Goal: Information Seeking & Learning: Learn about a topic

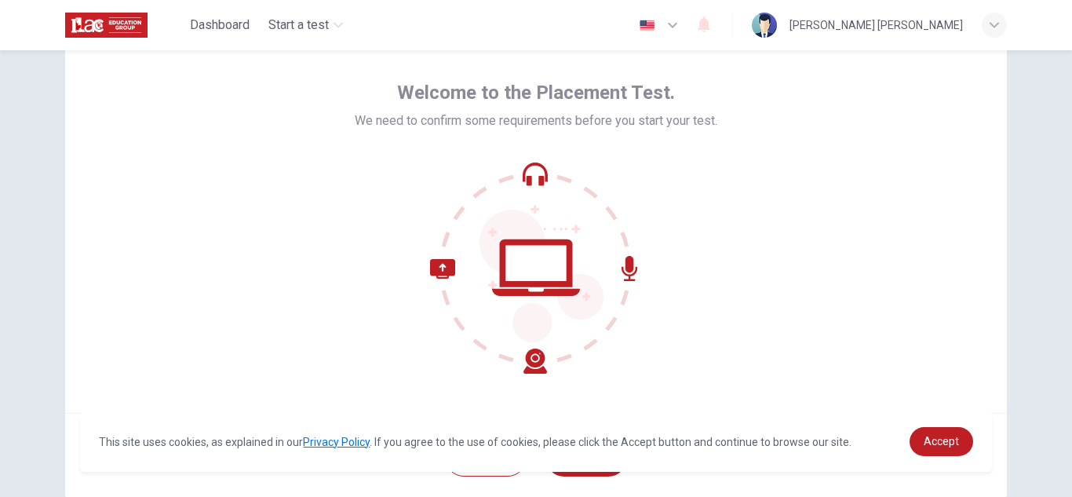
scroll to position [57, 0]
click at [938, 455] on link "Accept" at bounding box center [942, 441] width 64 height 29
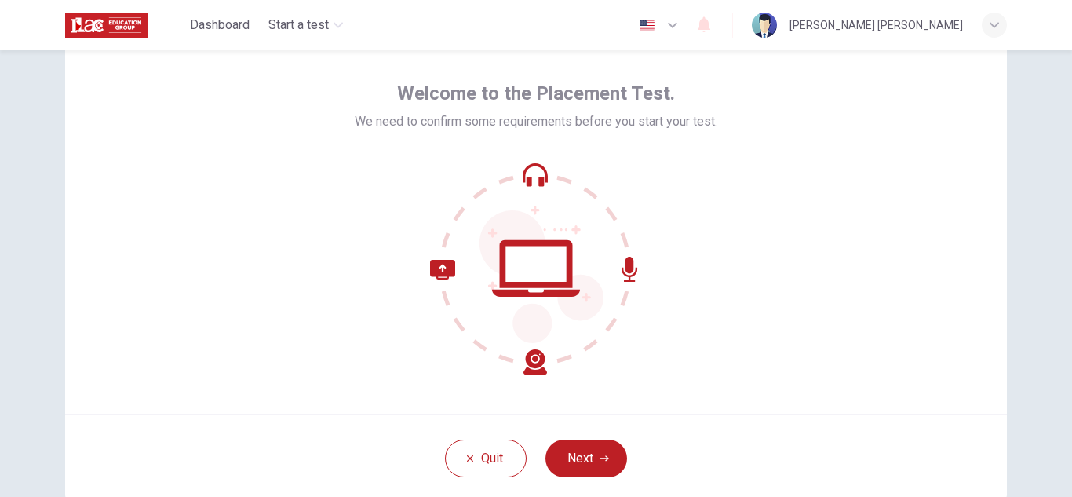
scroll to position [157, 0]
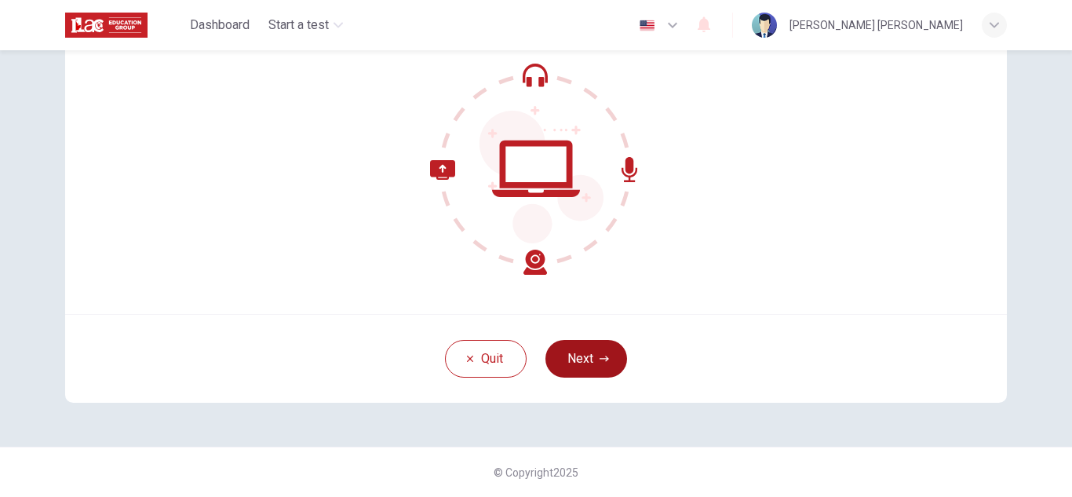
click at [604, 344] on button "Next" at bounding box center [587, 359] width 82 height 38
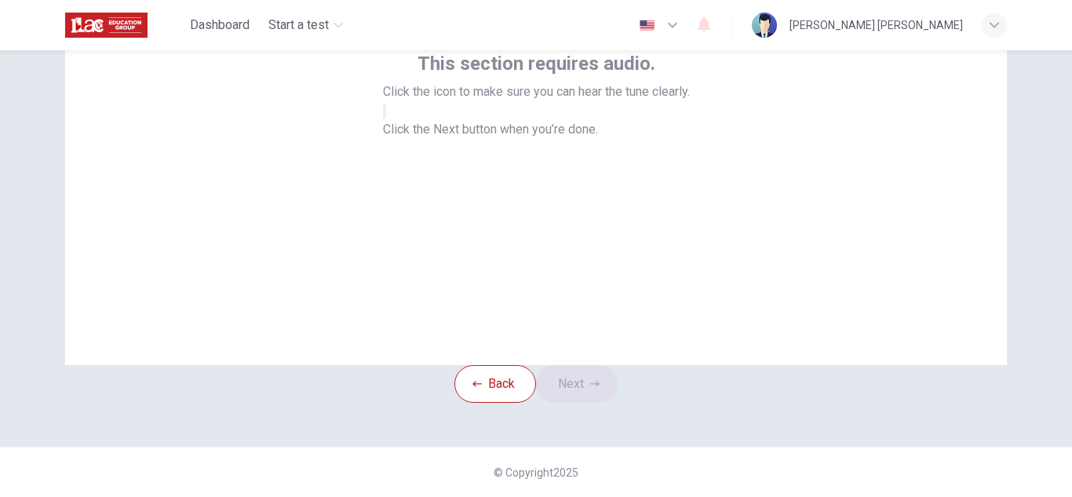
scroll to position [0, 0]
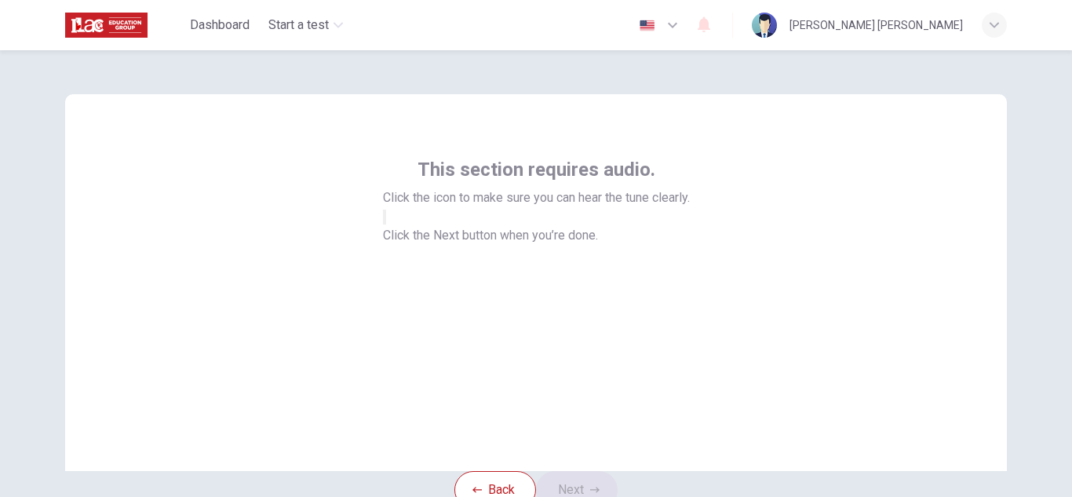
click at [592, 226] on div at bounding box center [536, 216] width 307 height 19
click at [386, 225] on button "button" at bounding box center [384, 217] width 3 height 15
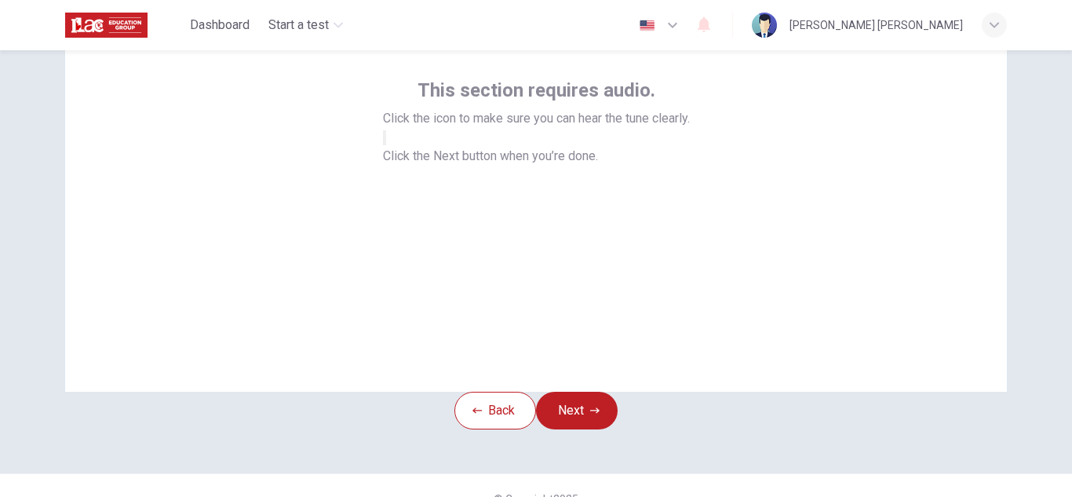
scroll to position [80, 0]
click at [586, 422] on button "Next" at bounding box center [577, 410] width 82 height 38
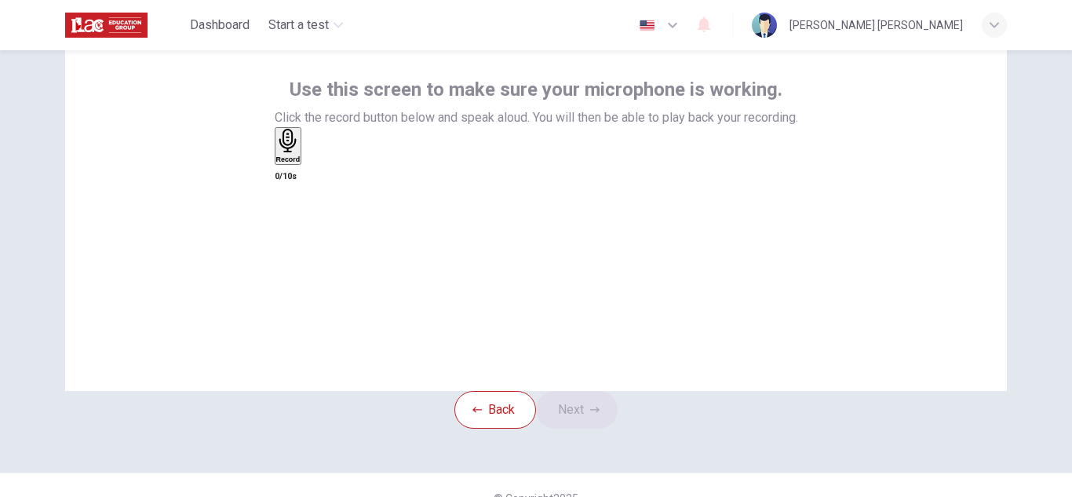
click at [301, 163] on h6 "Record" at bounding box center [288, 159] width 24 height 8
click at [588, 429] on button "Next" at bounding box center [577, 410] width 82 height 38
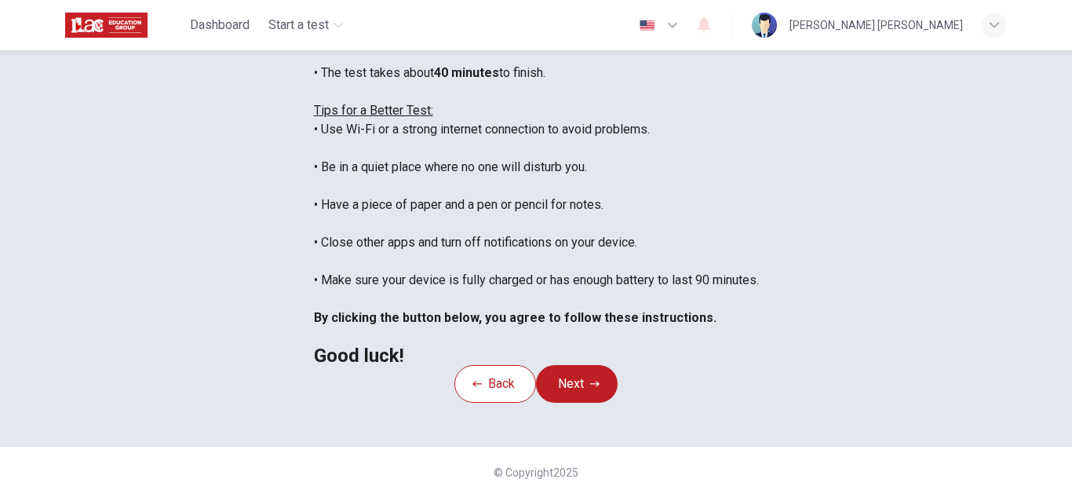
scroll to position [275, 0]
click at [601, 403] on button "Next" at bounding box center [577, 384] width 82 height 38
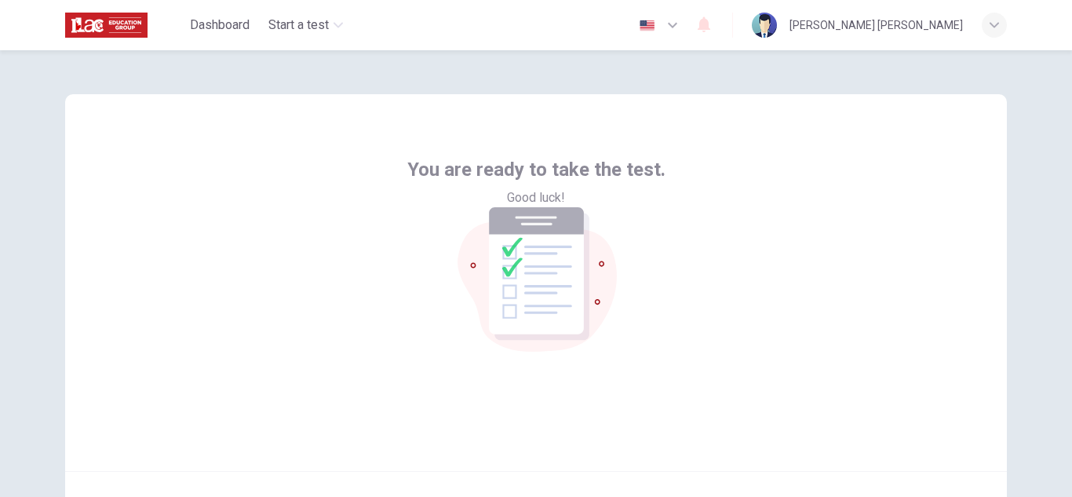
scroll to position [157, 0]
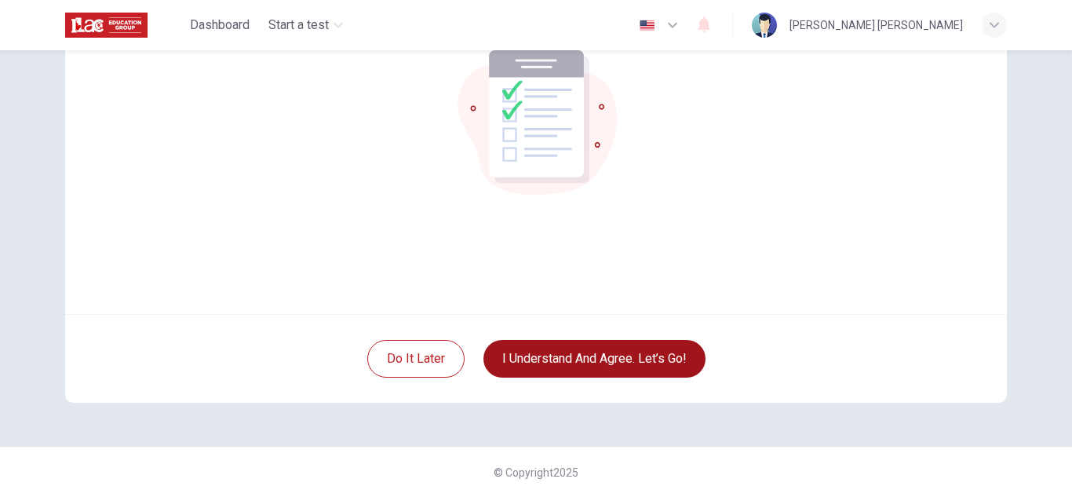
click at [588, 371] on button "I understand and agree. Let’s go!" at bounding box center [595, 359] width 222 height 38
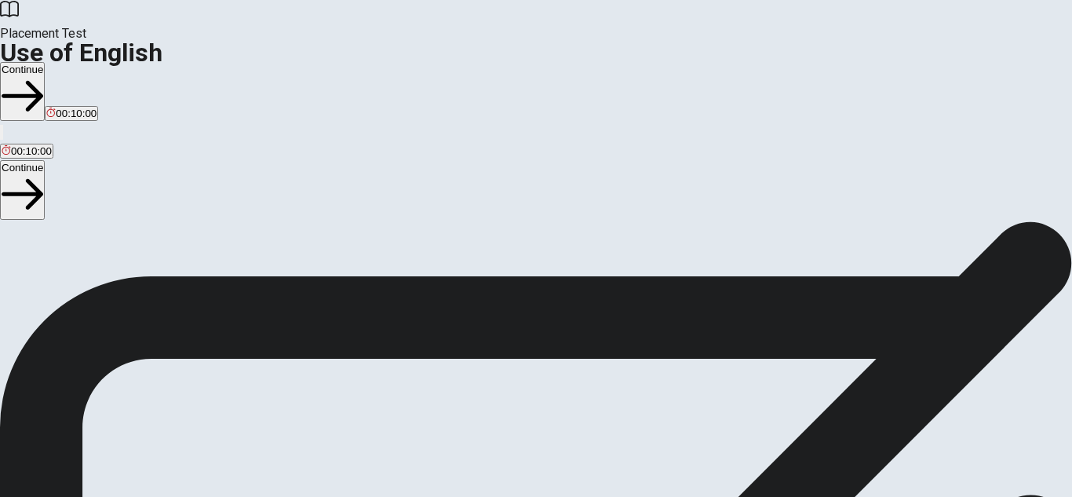
scroll to position [119, 0]
click at [45, 62] on button "Continue" at bounding box center [22, 91] width 45 height 59
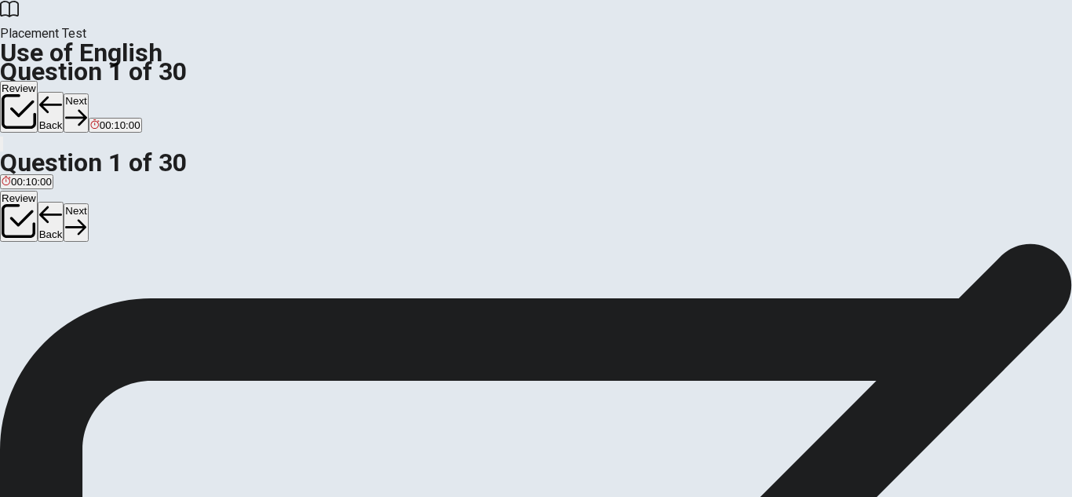
scroll to position [32, 0]
click at [38, 262] on div "B" at bounding box center [27, 256] width 22 height 12
click at [88, 93] on button "Next" at bounding box center [76, 112] width 24 height 38
click at [66, 271] on div "C" at bounding box center [60, 265] width 12 height 12
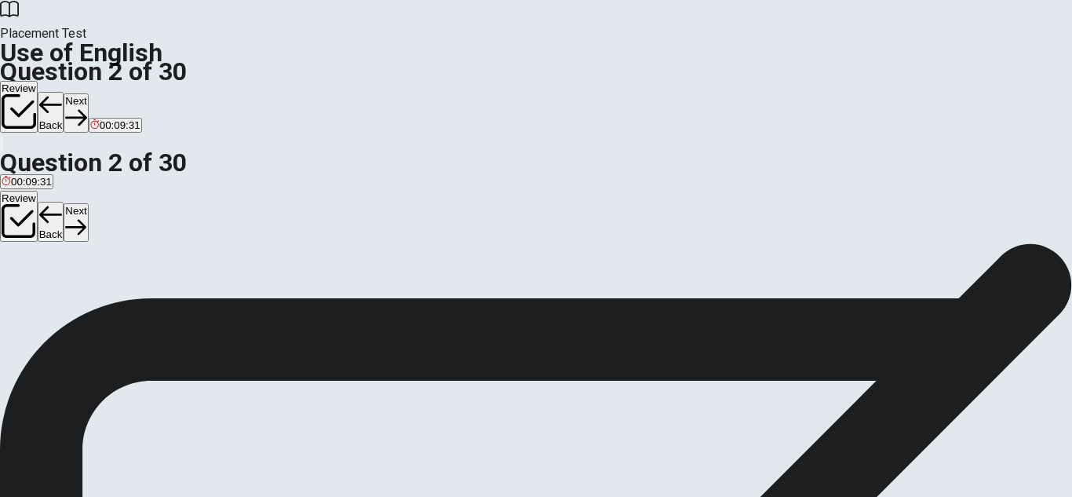
click at [88, 93] on button "Next" at bounding box center [76, 112] width 24 height 38
click at [24, 259] on div "A" at bounding box center [13, 265] width 23 height 12
click at [86, 107] on icon "button" at bounding box center [75, 117] width 21 height 21
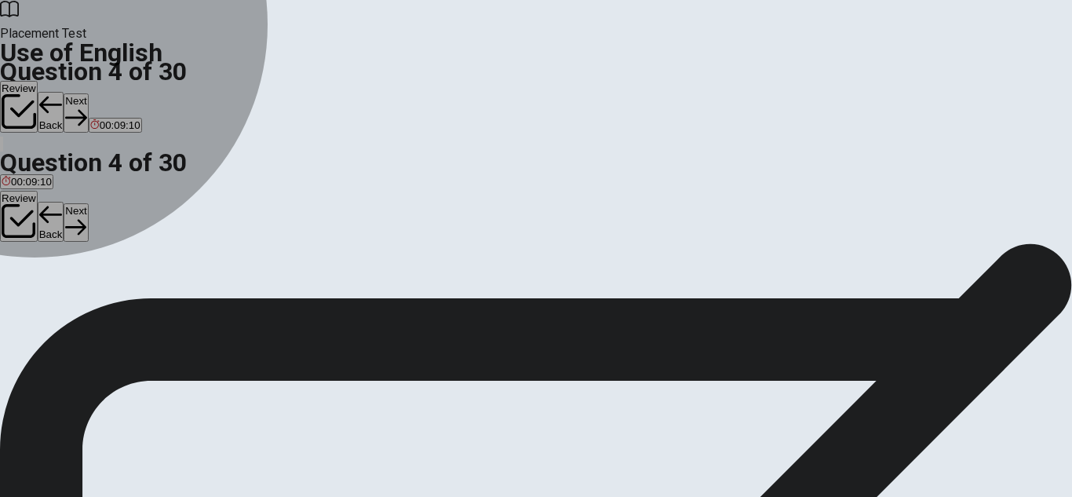
click at [17, 257] on button "A left" at bounding box center [8, 270] width 17 height 27
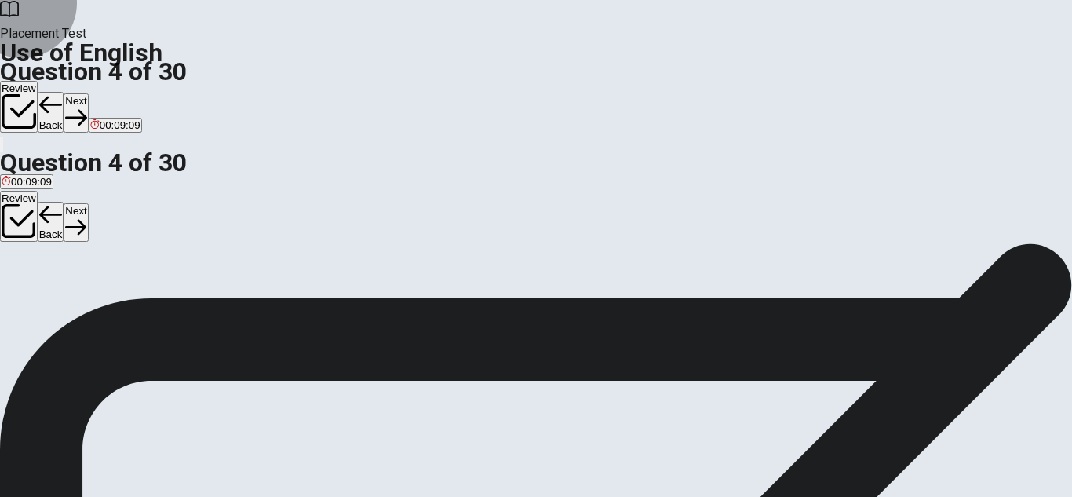
click at [88, 93] on button "Next" at bounding box center [76, 112] width 24 height 38
click at [82, 271] on div "C" at bounding box center [67, 265] width 27 height 12
click at [88, 93] on button "Next" at bounding box center [76, 112] width 24 height 38
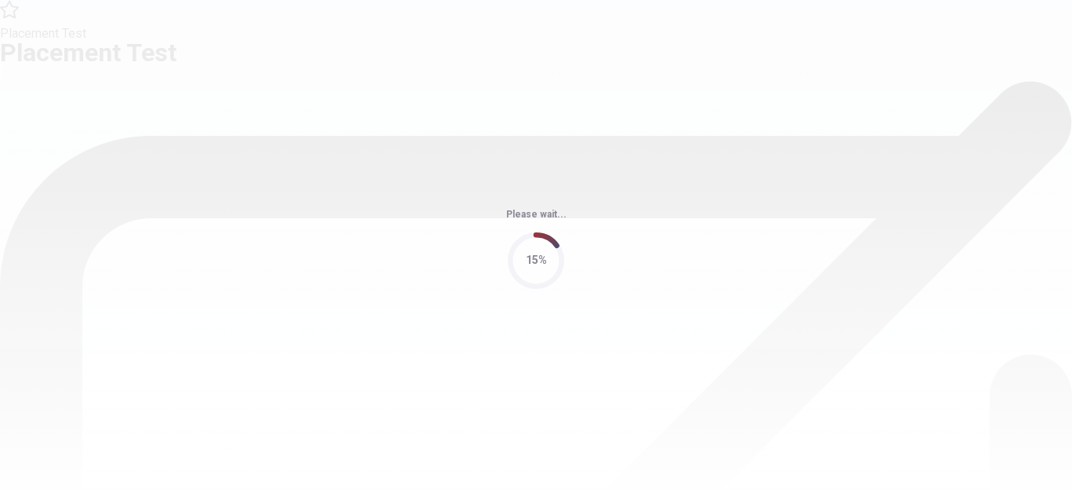
scroll to position [0, 0]
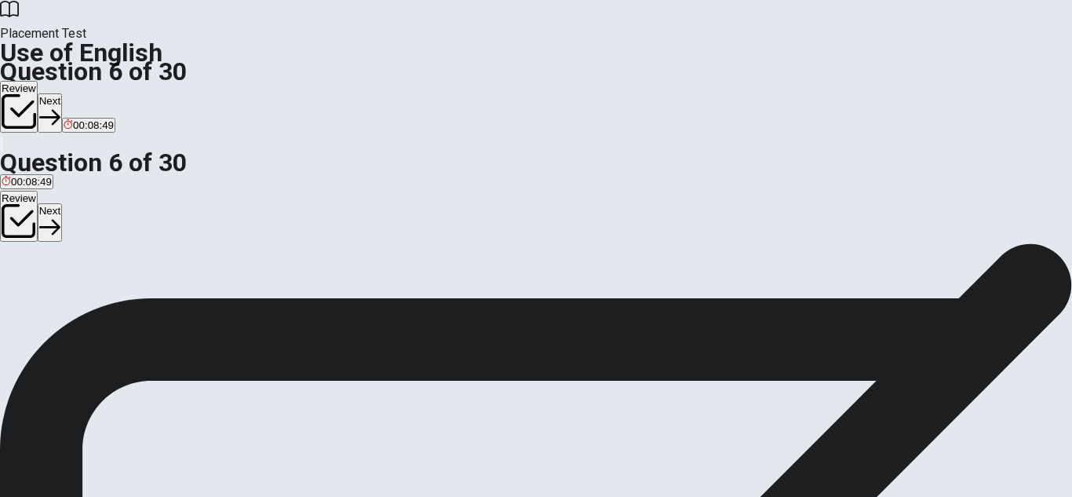
click at [30, 283] on div "A" at bounding box center [16, 289] width 28 height 12
click at [62, 93] on button "Next" at bounding box center [50, 112] width 24 height 38
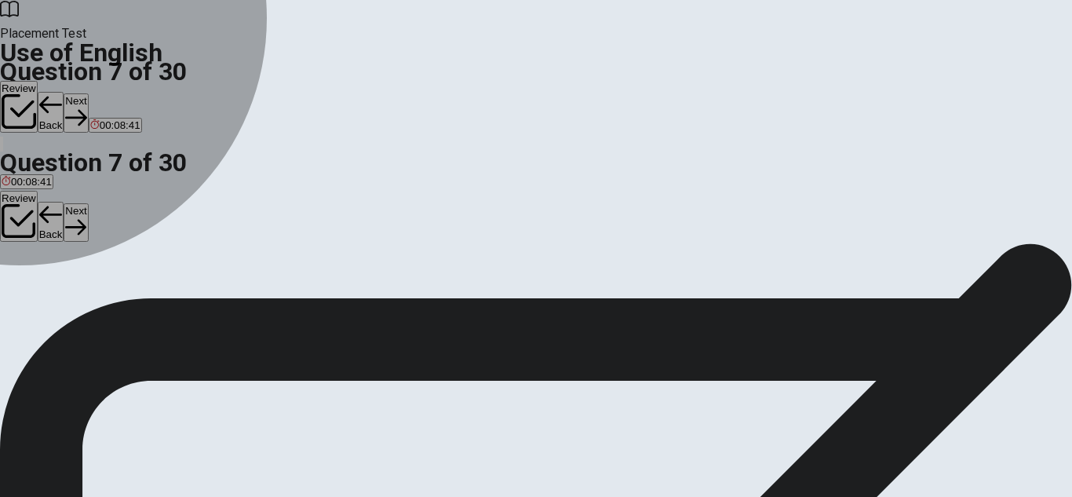
click at [56, 294] on div "B" at bounding box center [43, 289] width 24 height 12
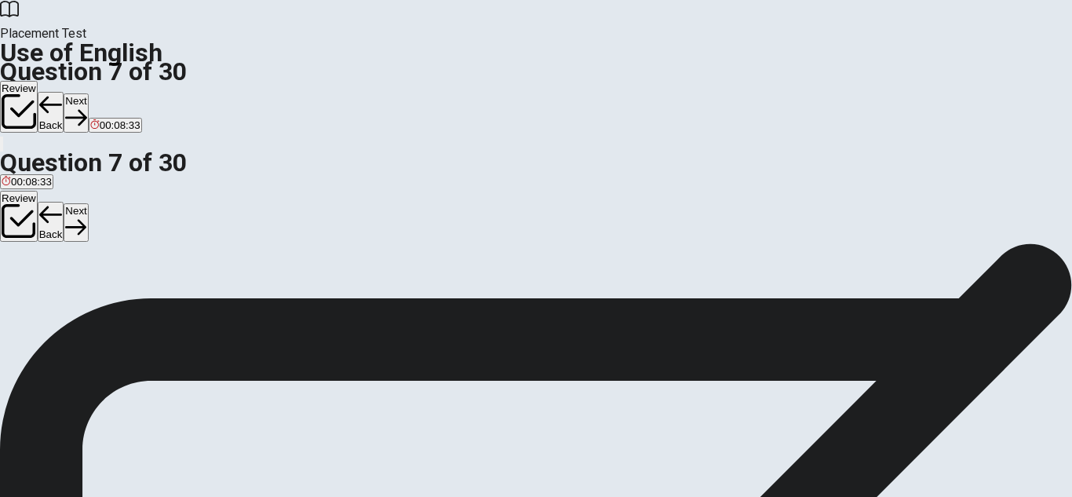
click at [88, 93] on button "Next" at bounding box center [76, 112] width 24 height 38
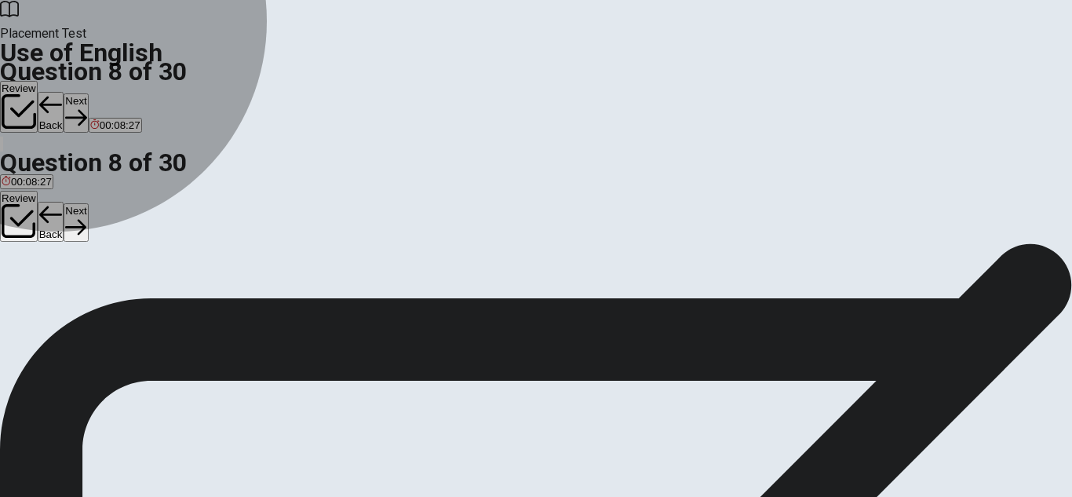
click at [77, 306] on span "unknown" at bounding box center [56, 300] width 42 height 12
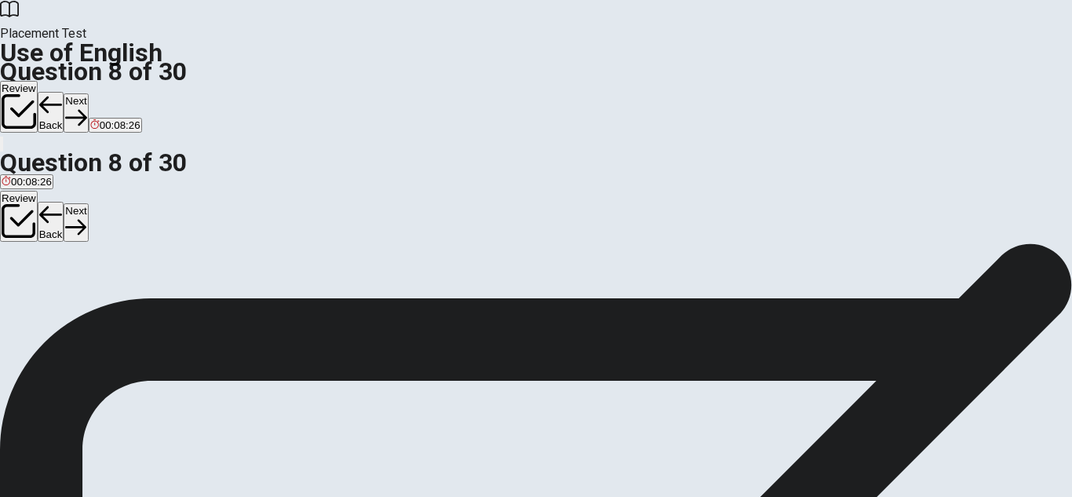
click at [88, 93] on button "Next" at bounding box center [76, 112] width 24 height 38
click at [39, 302] on span "cup" at bounding box center [30, 300] width 17 height 12
click at [88, 93] on button "Next" at bounding box center [76, 112] width 24 height 38
click at [179, 294] on div "D" at bounding box center [168, 289] width 21 height 12
click at [88, 93] on button "Next" at bounding box center [76, 112] width 24 height 38
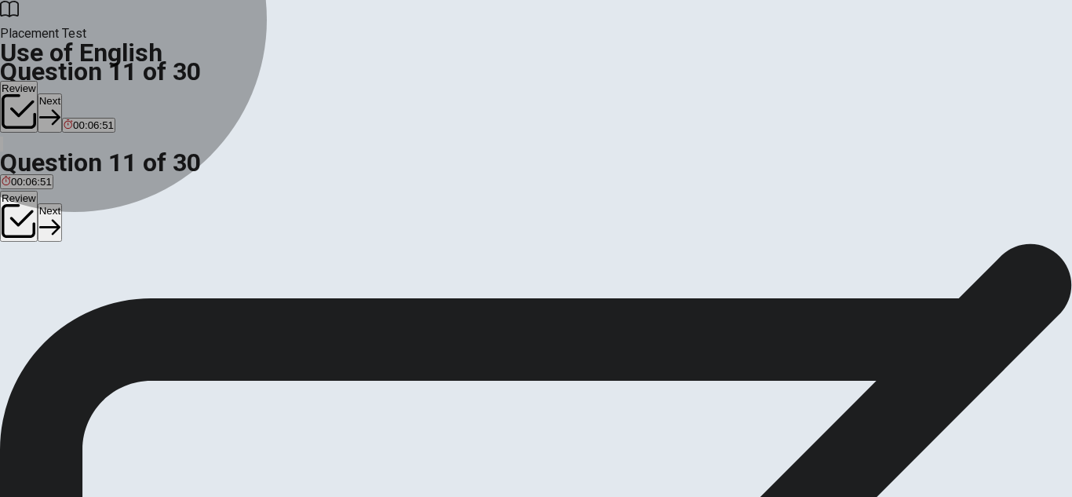
click at [77, 306] on span "have read" at bounding box center [54, 300] width 46 height 12
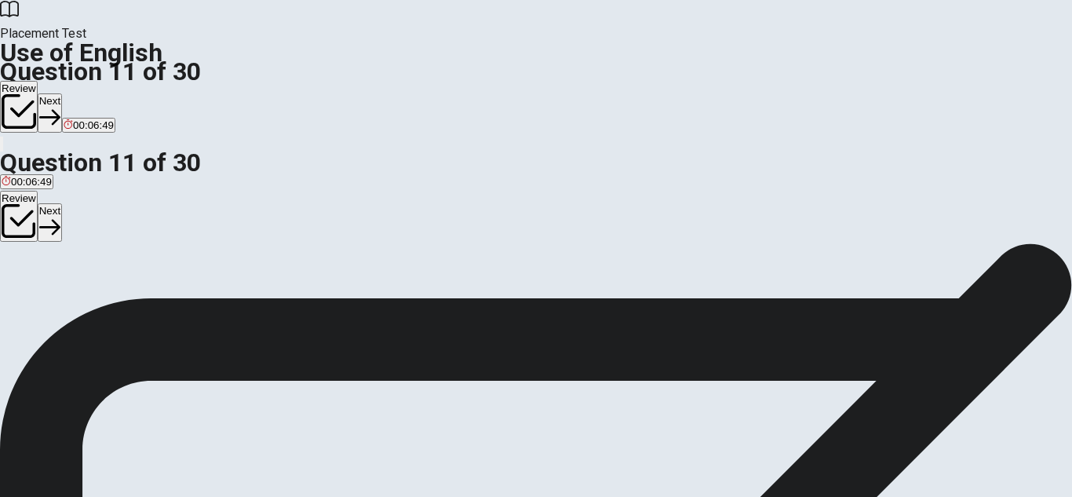
click at [62, 93] on button "Next" at bounding box center [50, 112] width 24 height 38
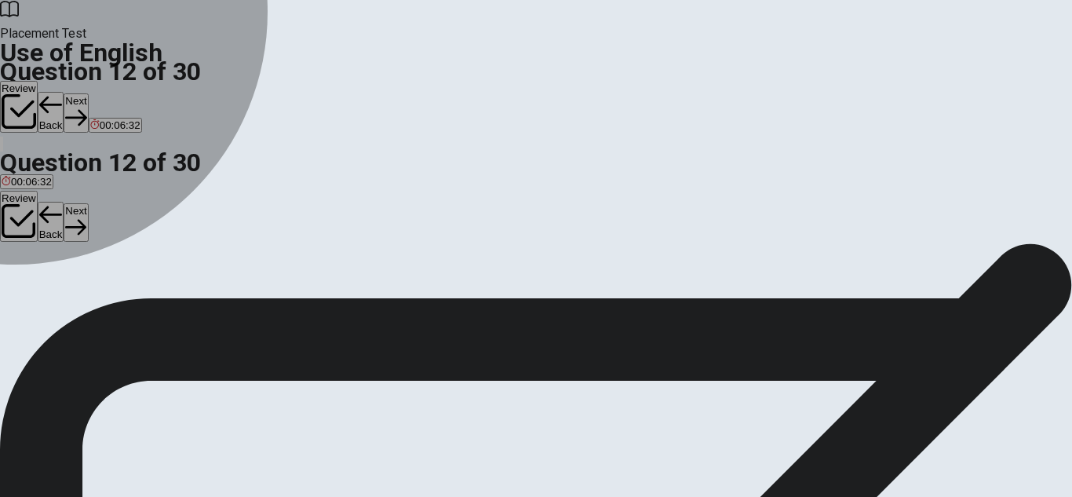
click at [50, 294] on div "B" at bounding box center [41, 289] width 17 height 12
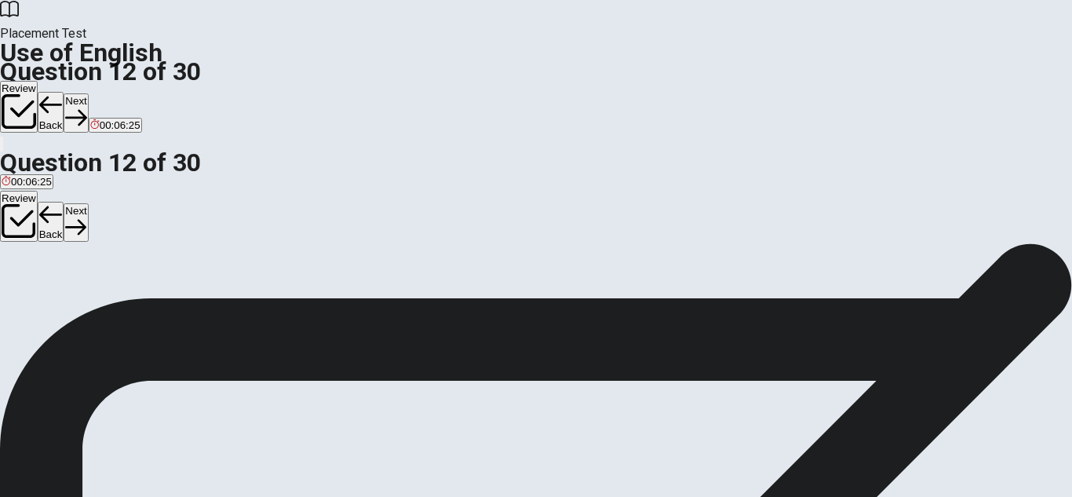
click at [88, 93] on button "Next" at bounding box center [76, 112] width 24 height 38
click at [227, 306] on span "had prepared" at bounding box center [196, 300] width 62 height 12
click at [86, 107] on icon "button" at bounding box center [75, 117] width 21 height 21
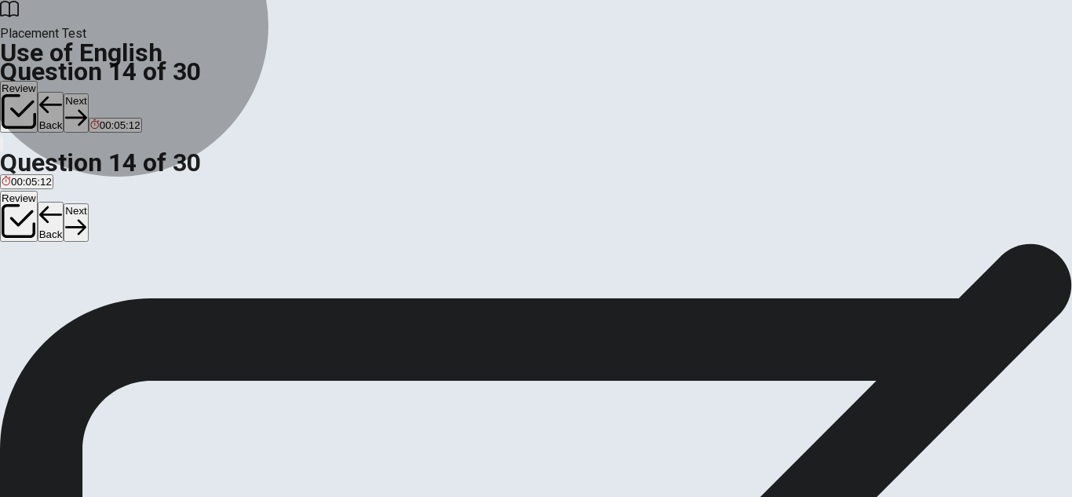
click at [155, 306] on span "have been working" at bounding box center [111, 300] width 88 height 12
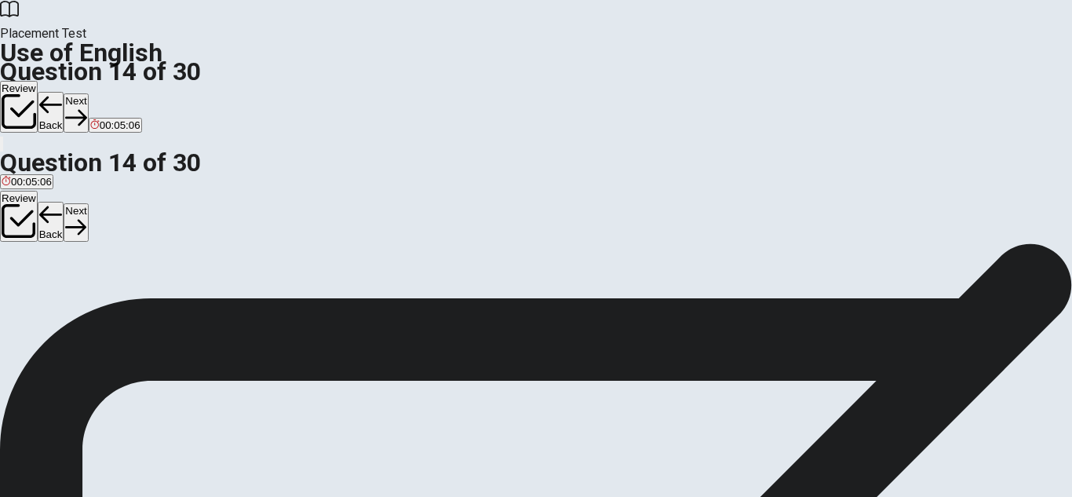
click at [88, 93] on button "Next" at bounding box center [76, 112] width 24 height 38
click at [75, 305] on span "Enlarge" at bounding box center [57, 300] width 36 height 12
click at [88, 93] on button "Next" at bounding box center [76, 112] width 24 height 38
click at [137, 306] on span "medicine" at bounding box center [116, 300] width 42 height 12
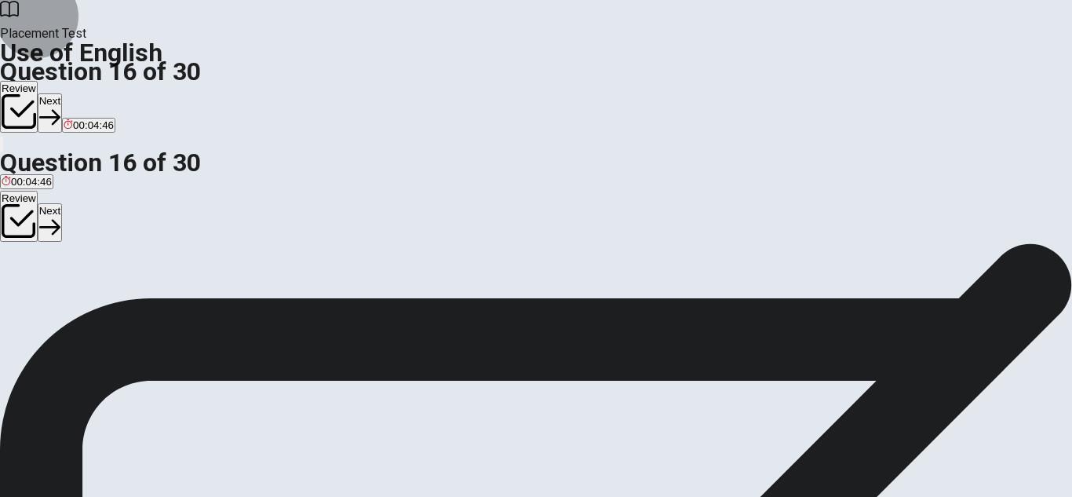
click at [62, 93] on button "Next" at bounding box center [50, 112] width 24 height 38
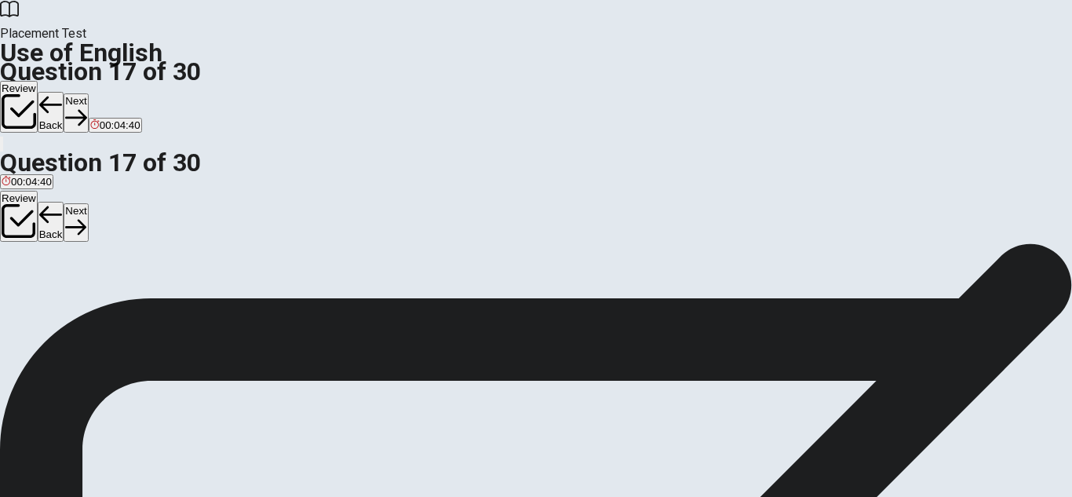
click at [135, 306] on span "finishes" at bounding box center [117, 300] width 35 height 12
click at [88, 93] on button "Next" at bounding box center [76, 112] width 24 height 38
click at [104, 306] on span "achieves" at bounding box center [84, 300] width 42 height 12
click at [88, 93] on button "Next" at bounding box center [76, 112] width 24 height 38
click at [50, 294] on span "interesting" at bounding box center [26, 300] width 49 height 12
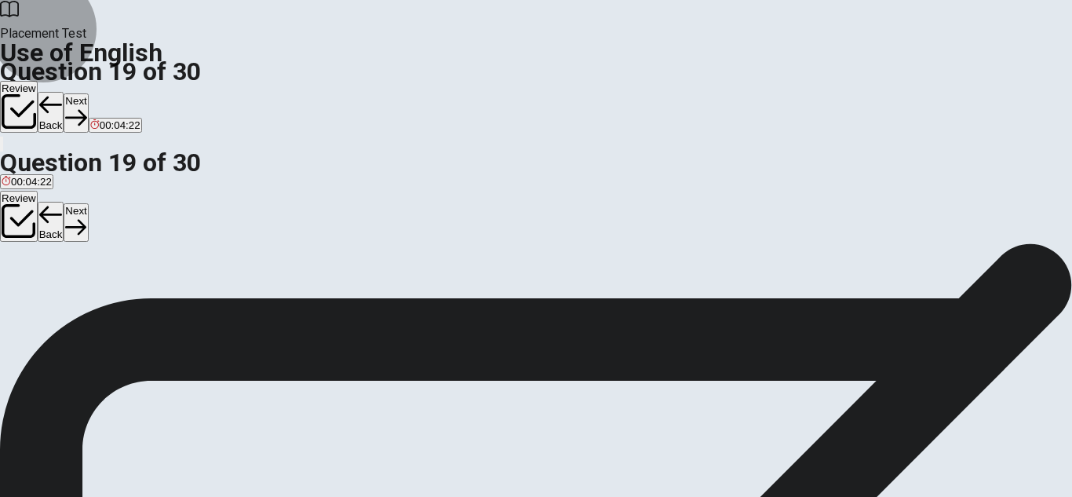
click at [88, 93] on button "Next" at bounding box center [76, 112] width 24 height 38
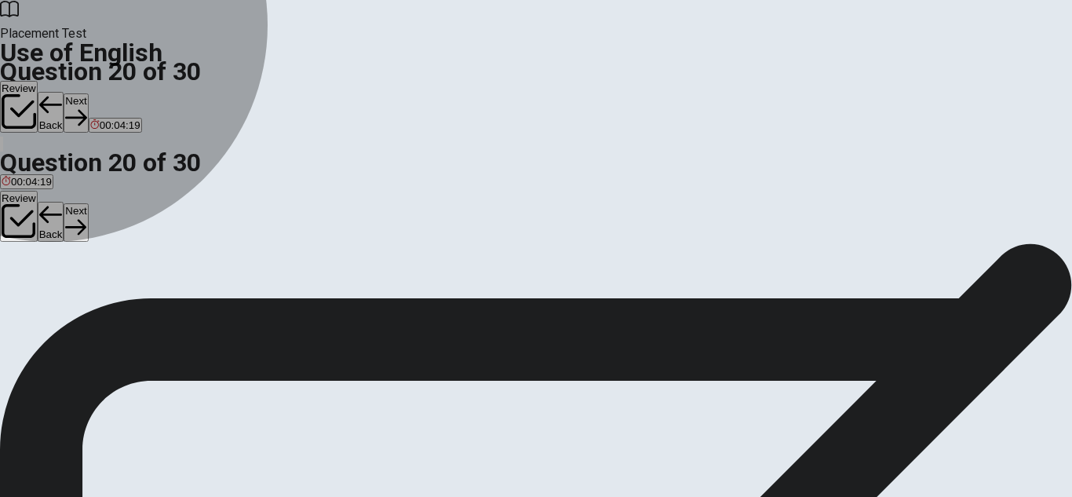
click at [29, 294] on span "Could" at bounding box center [15, 300] width 27 height 12
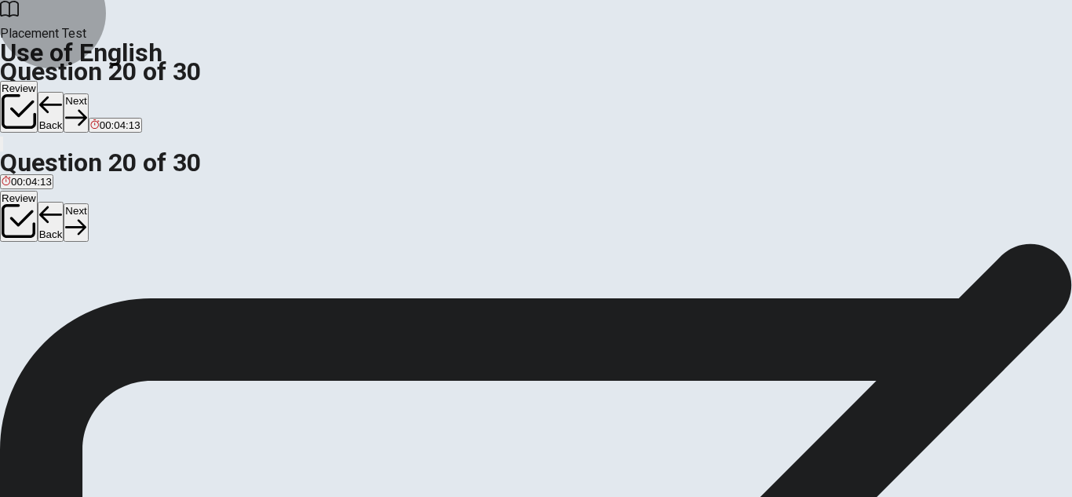
click at [86, 107] on icon "button" at bounding box center [75, 117] width 21 height 21
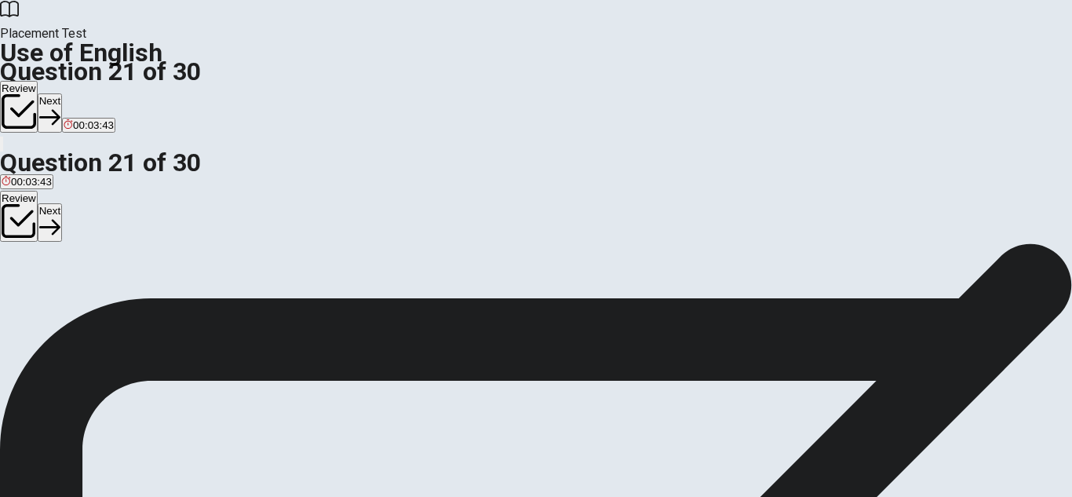
click at [57, 294] on div "C" at bounding box center [51, 289] width 12 height 12
click at [62, 93] on button "Next" at bounding box center [50, 112] width 24 height 38
click at [64, 294] on div "C" at bounding box center [53, 289] width 22 height 12
click at [88, 93] on button "Next" at bounding box center [76, 112] width 24 height 38
click at [84, 308] on button "D is" at bounding box center [78, 294] width 11 height 27
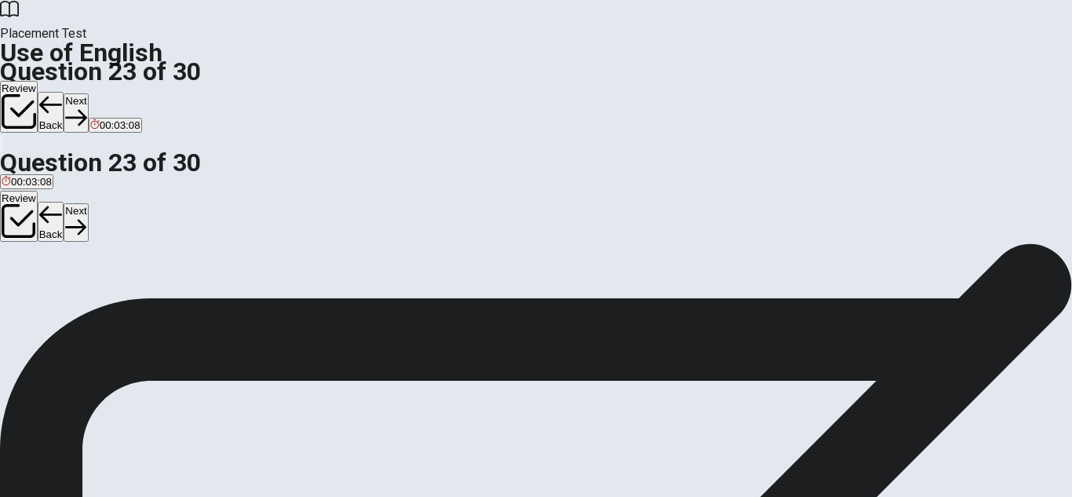
click at [88, 93] on button "Next" at bounding box center [76, 112] width 24 height 38
click at [279, 306] on span "more interesting" at bounding box center [241, 300] width 75 height 12
click at [88, 93] on button "Next" at bounding box center [76, 112] width 24 height 38
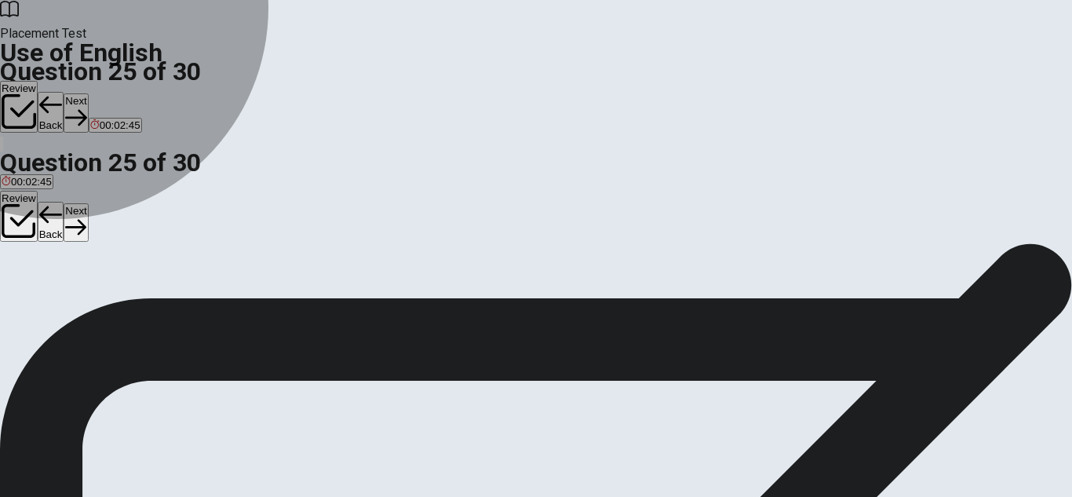
click at [158, 308] on button "D vital" at bounding box center [147, 294] width 22 height 27
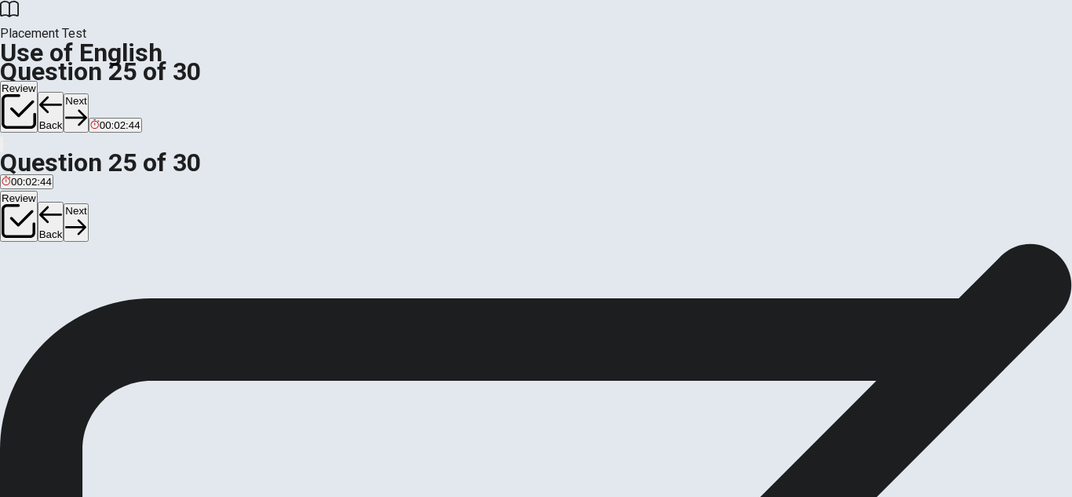
click at [88, 93] on button "Next" at bounding box center [76, 112] width 24 height 38
click at [53, 294] on span "avoid them" at bounding box center [27, 300] width 51 height 12
click at [62, 93] on button "Next" at bounding box center [50, 112] width 24 height 38
click at [258, 306] on span "examine similarities" at bounding box center [212, 300] width 91 height 12
click at [88, 93] on button "Next" at bounding box center [76, 112] width 24 height 38
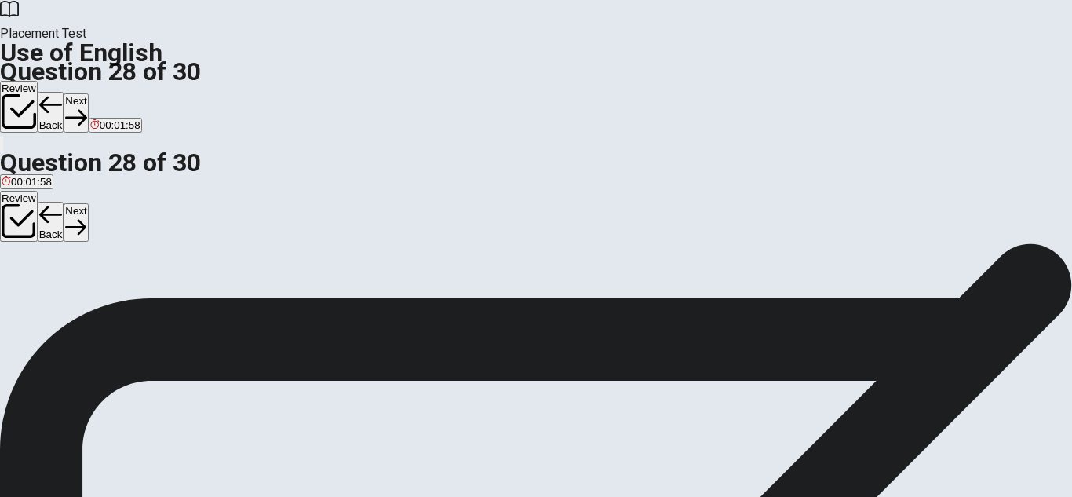
click at [38, 281] on button "A expand" at bounding box center [19, 294] width 38 height 27
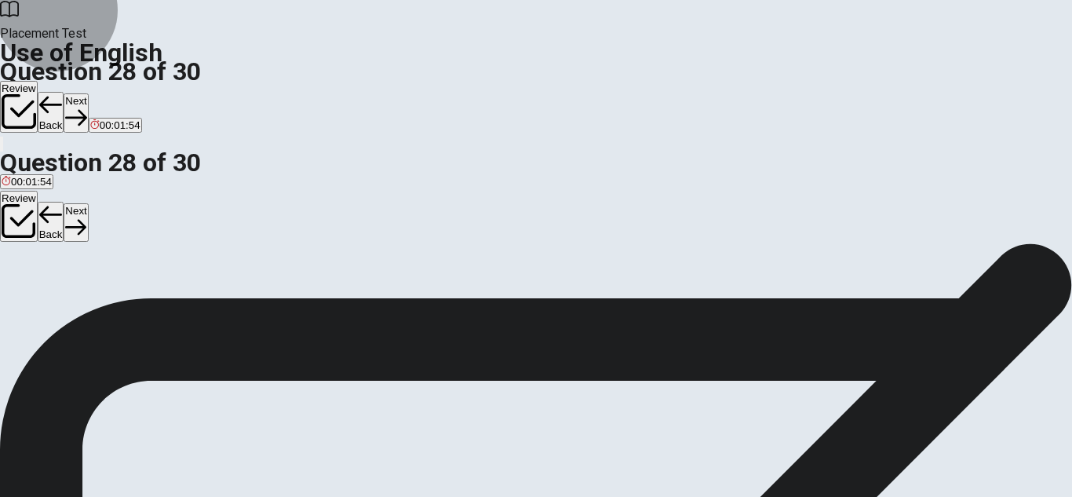
click at [88, 93] on button "Next" at bounding box center [76, 112] width 24 height 38
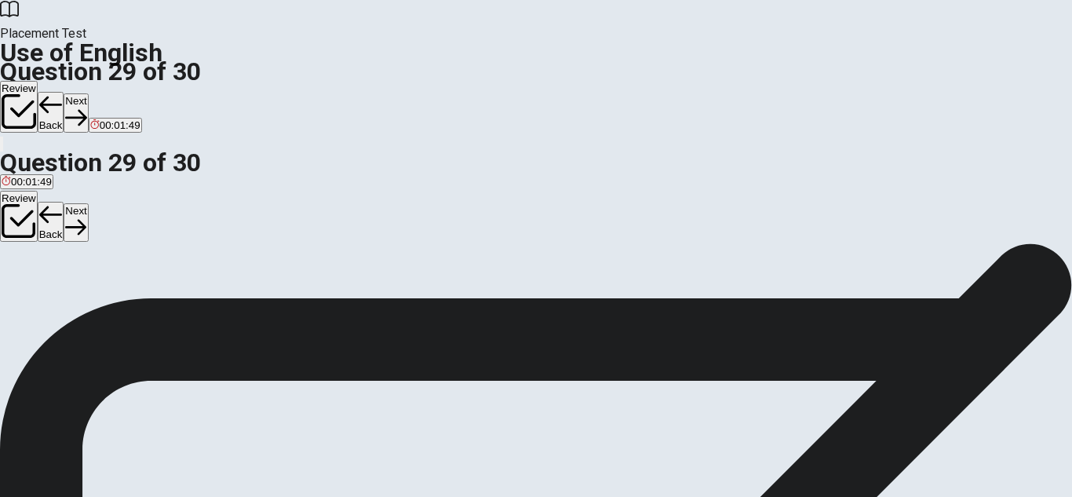
click at [20, 294] on span "true" at bounding box center [11, 300] width 18 height 12
click at [86, 107] on icon "button" at bounding box center [75, 117] width 21 height 21
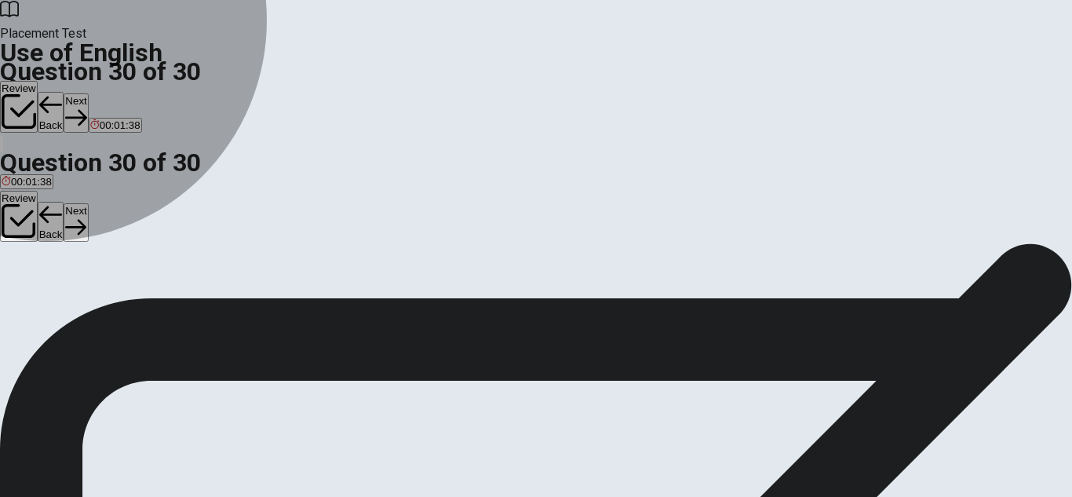
click at [84, 306] on span "Have" at bounding box center [72, 300] width 24 height 12
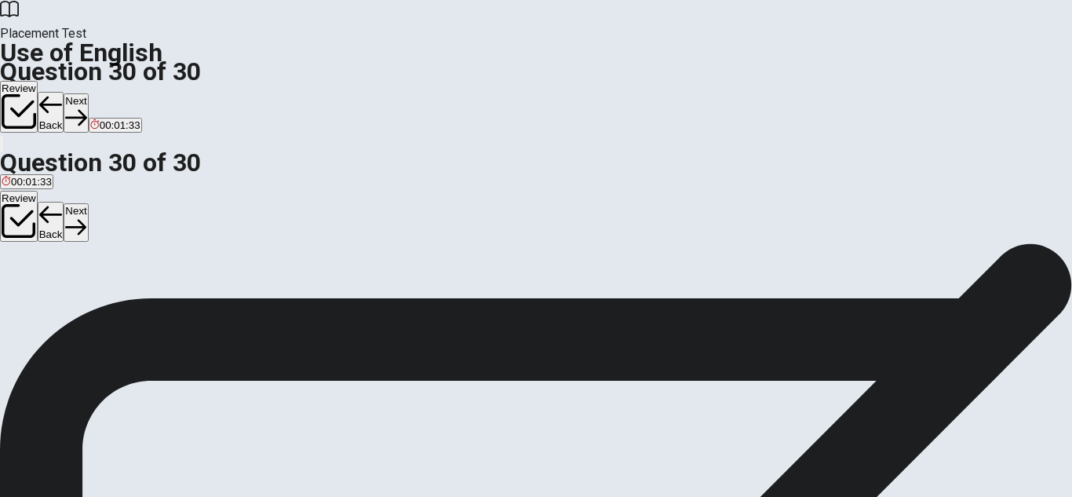
click at [88, 93] on button "Next" at bounding box center [76, 112] width 24 height 38
click at [364, 334] on span at bounding box center [364, 334] width 0 height 0
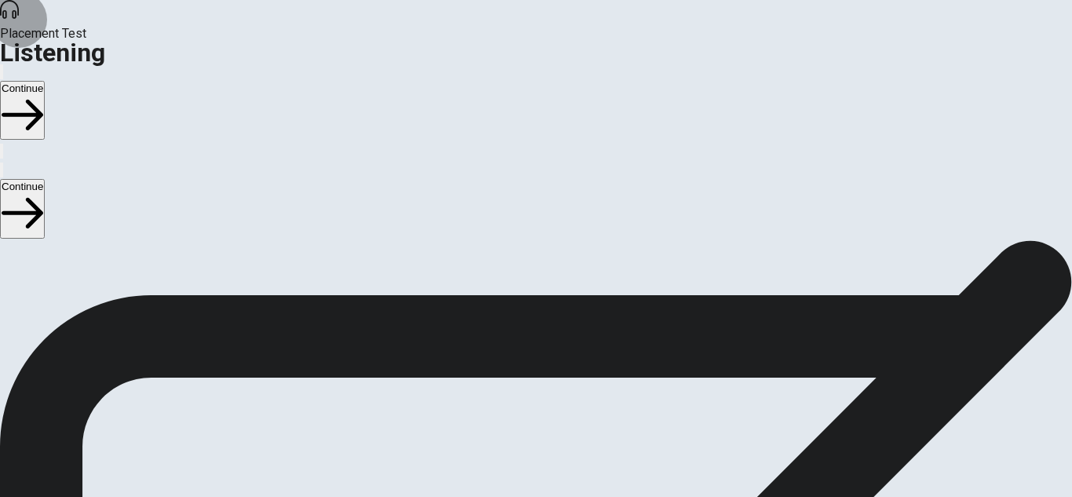
click at [2, 75] on icon "button" at bounding box center [2, 75] width 0 height 0
click at [776, 42] on span at bounding box center [776, 42] width 0 height 0
type input "1"
drag, startPoint x: 831, startPoint y: 53, endPoint x: 911, endPoint y: 57, distance: 80.2
click at [911, 57] on body "This site uses cookies, as explained in our Privacy Policy . If you agree to th…" at bounding box center [536, 248] width 1072 height 497
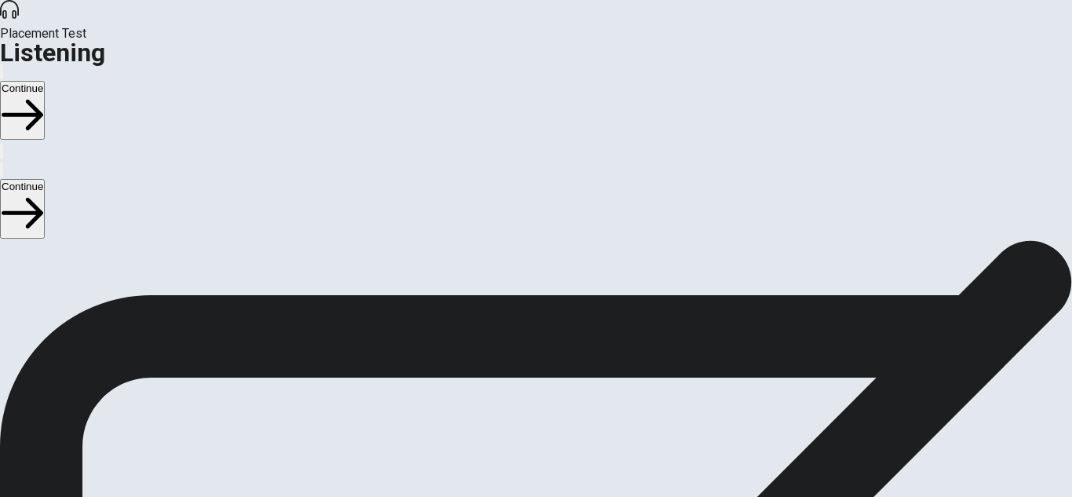
scroll to position [62, 0]
click at [45, 81] on button "Continue" at bounding box center [22, 110] width 45 height 59
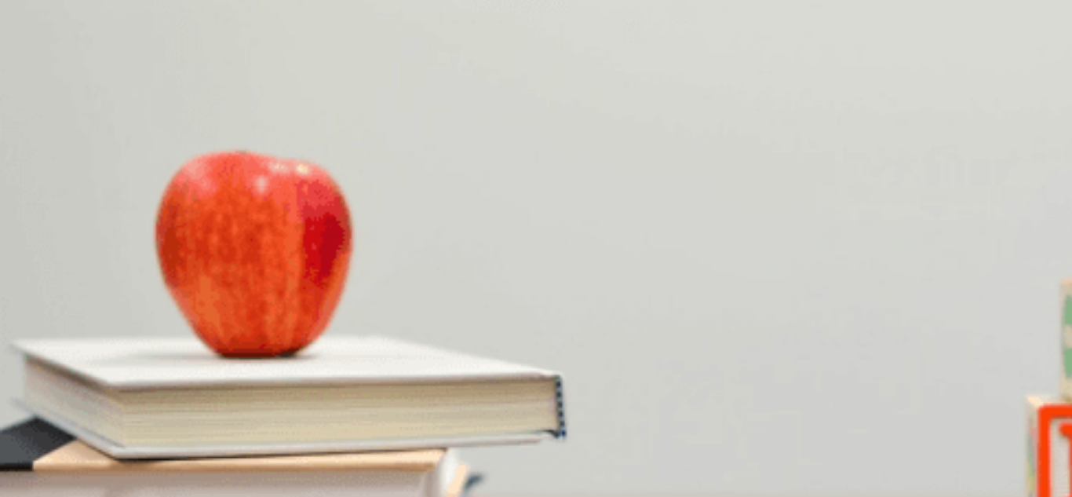
scroll to position [212, 0]
click at [487, 362] on span "[GEOGRAPHIC_DATA] and [GEOGRAPHIC_DATA]" at bounding box center [366, 368] width 241 height 12
click at [436, 138] on span "He hasn’t decided yet" at bounding box center [385, 132] width 100 height 12
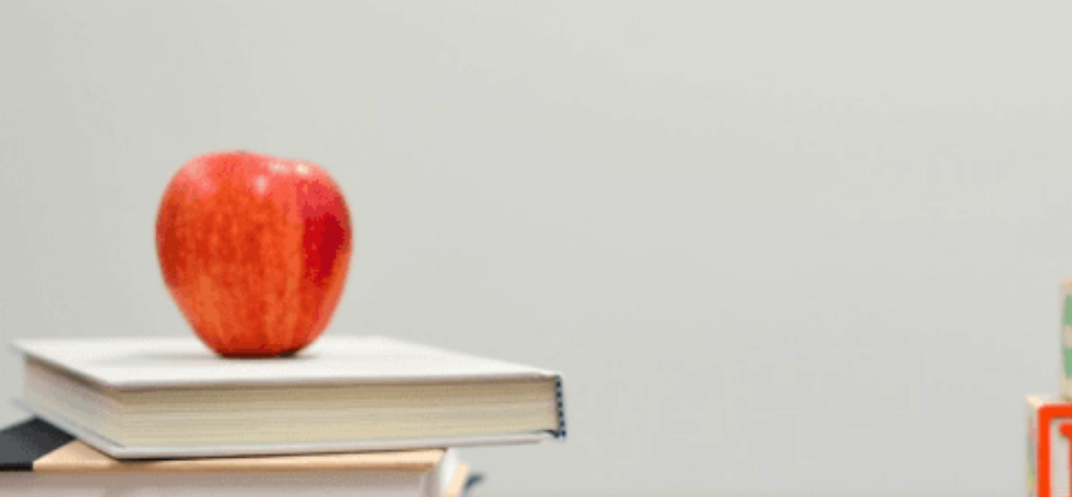
click at [148, 206] on button "B The Parthenon" at bounding box center [112, 192] width 72 height 27
click at [327, 270] on span "It has famous ancient ruins" at bounding box center [264, 264] width 125 height 12
click at [246, 324] on span "It uses fresh ingredients" at bounding box center [189, 330] width 111 height 12
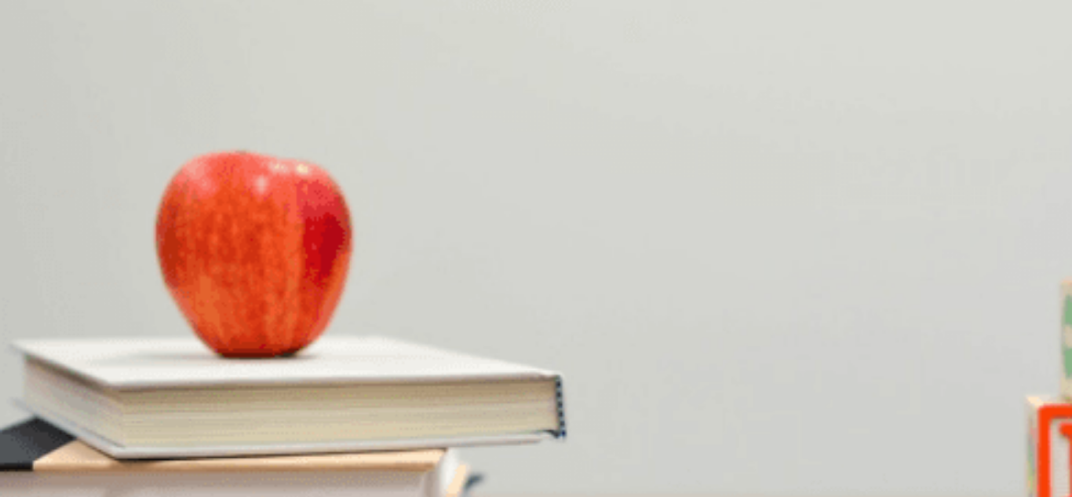
scroll to position [1464, 0]
click at [45, 81] on button "Continue" at bounding box center [22, 110] width 45 height 59
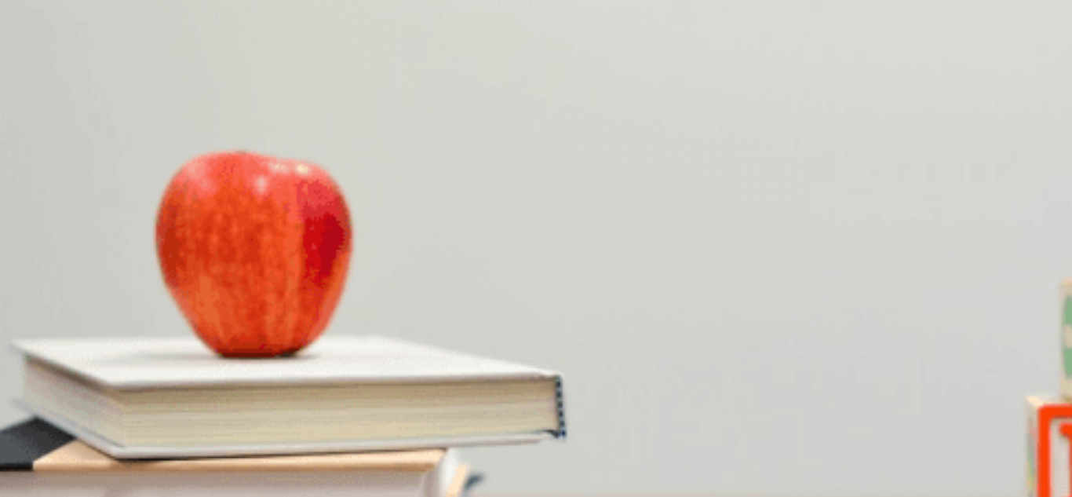
scroll to position [212, 0]
click at [45, 81] on button "Continue" at bounding box center [22, 110] width 45 height 59
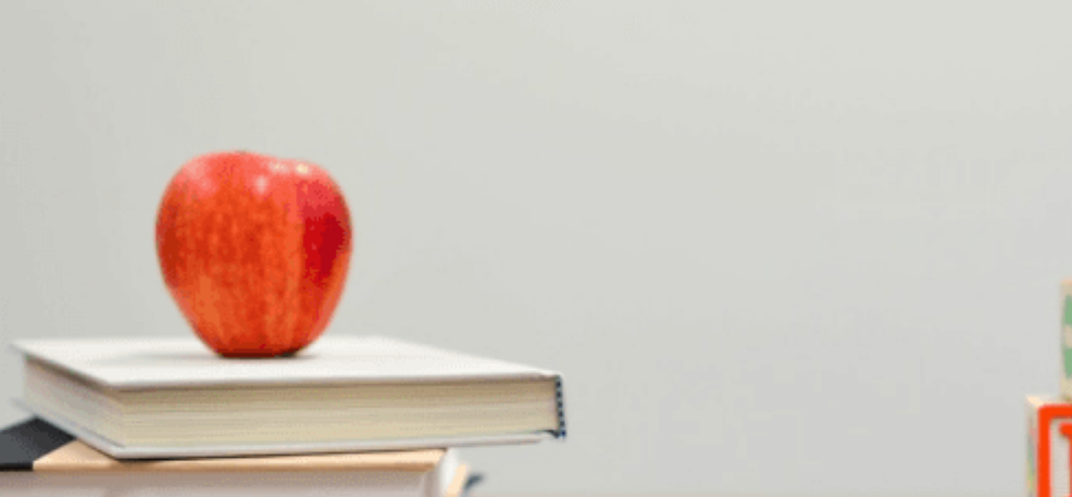
scroll to position [89, 0]
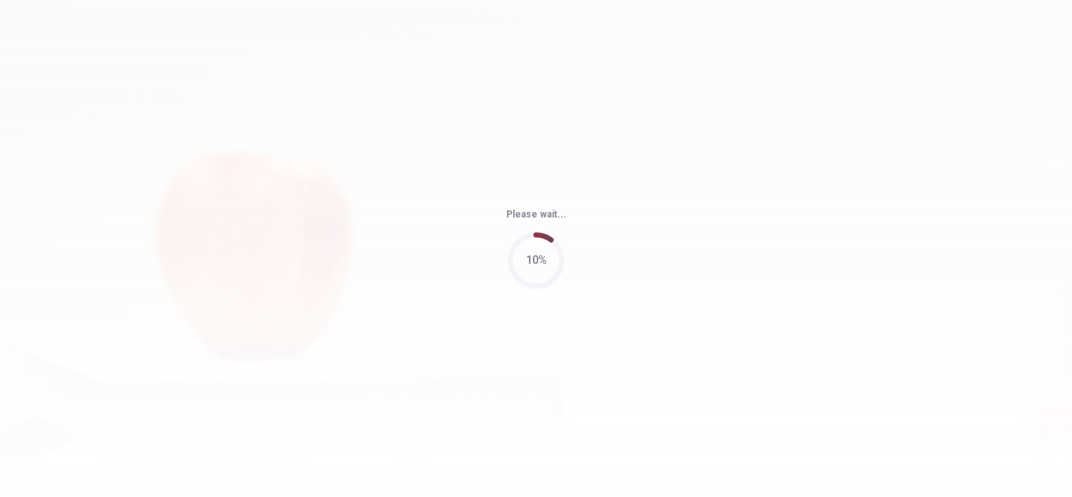
type input "76"
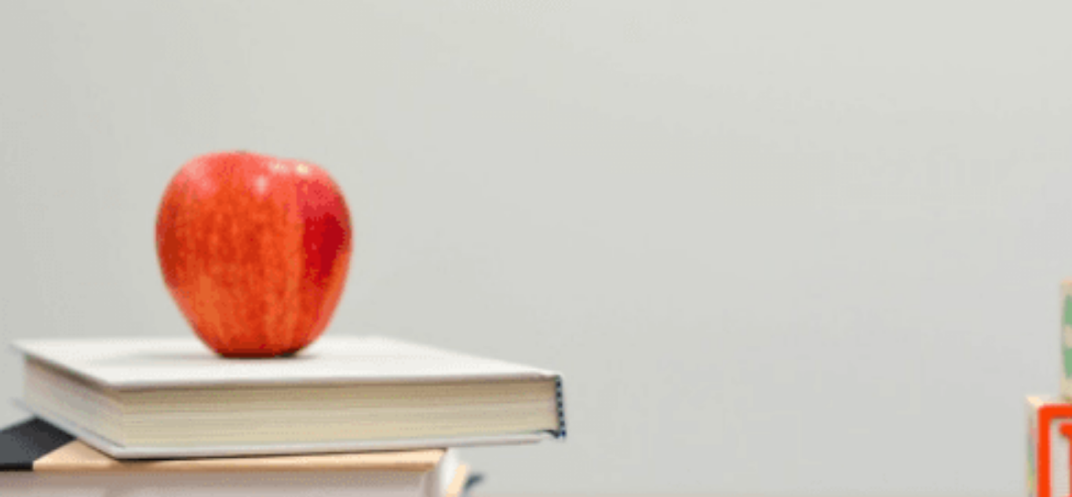
scroll to position [153, 0]
click at [553, 436] on div "Question 10 Where is the woman volunteering? A At a school B At a hospital C At…" at bounding box center [536, 403] width 1072 height 66
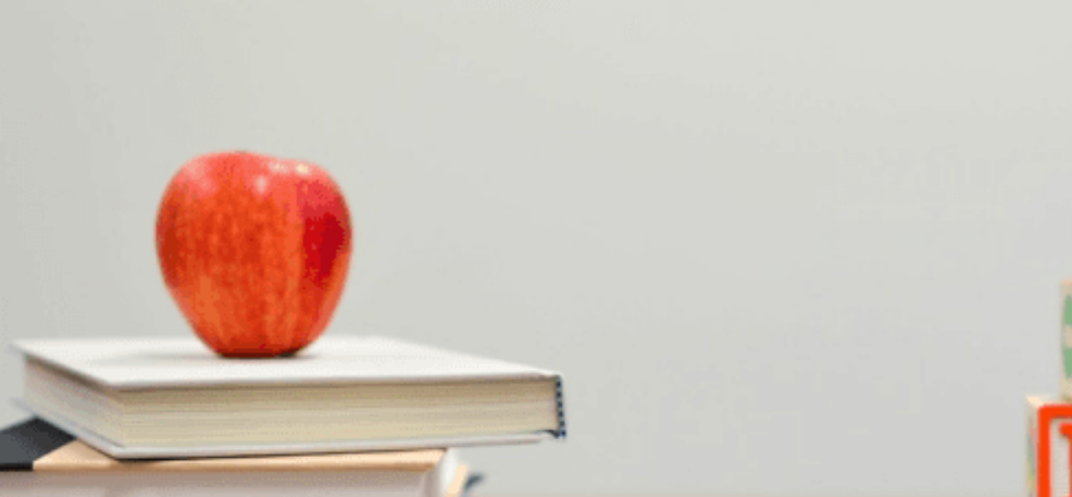
click at [256, 491] on span "At the [GEOGRAPHIC_DATA]" at bounding box center [186, 497] width 139 height 12
click at [393, 346] on button "D Moving cities" at bounding box center [362, 359] width 64 height 27
click at [141, 360] on span "Joining her volunteer program" at bounding box center [71, 366] width 139 height 12
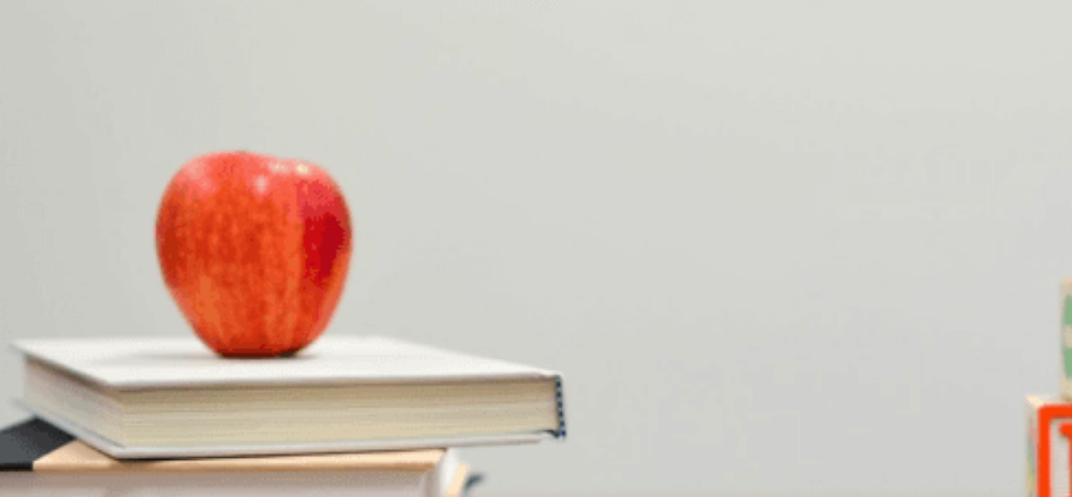
scroll to position [428, 0]
click at [195, 294] on span "Weekends" at bounding box center [170, 300] width 49 height 12
click at [195, 310] on span "Helping kids with homework and activities" at bounding box center [98, 316] width 193 height 12
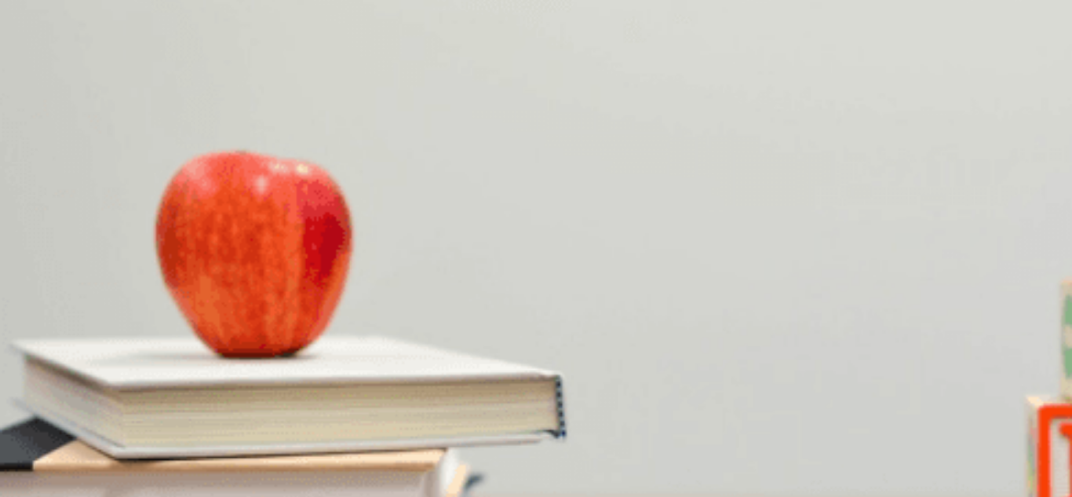
click at [45, 81] on button "Continue" at bounding box center [22, 110] width 45 height 59
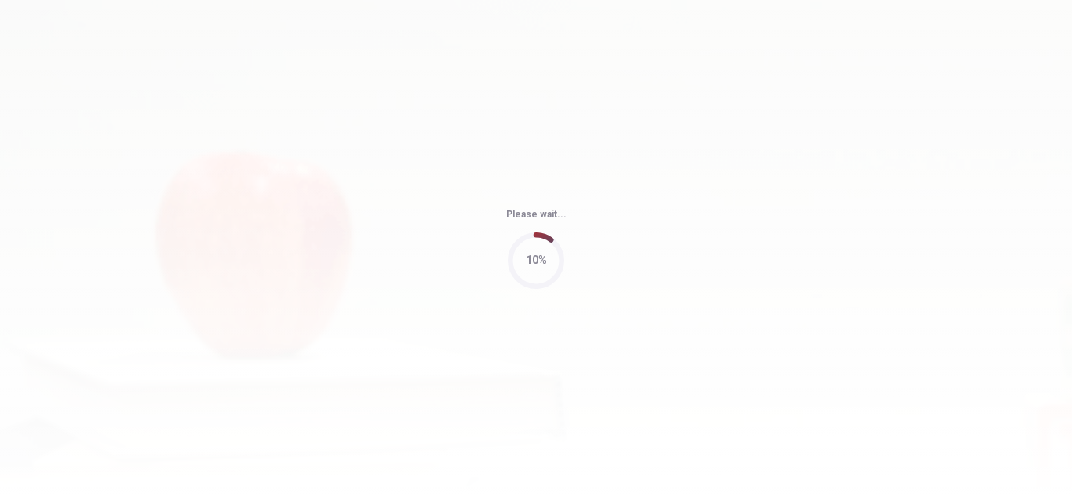
type input "69"
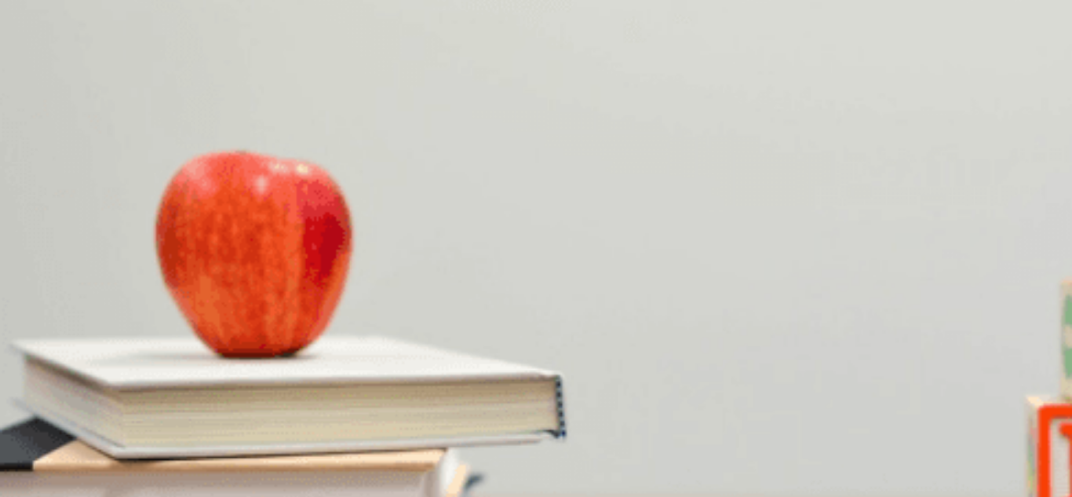
scroll to position [794, 0]
click at [129, 442] on span "Adding more vegan options" at bounding box center [65, 448] width 127 height 12
click at [366, 429] on button "C Including desserts" at bounding box center [322, 442] width 87 height 27
click at [393, 376] on span "Review the sound system" at bounding box center [333, 382] width 119 height 12
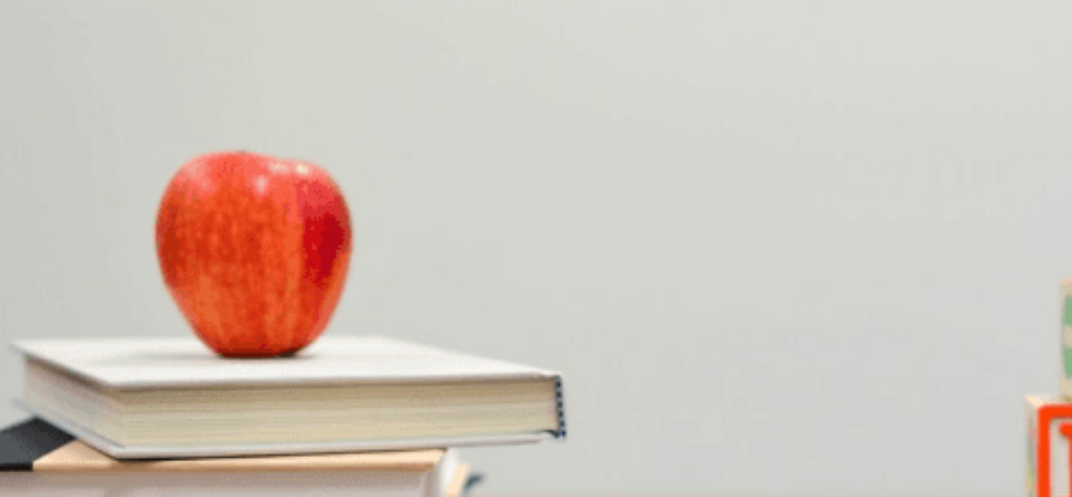
scroll to position [105, 0]
click at [159, 469] on span "The sponsor’s requested changes" at bounding box center [81, 475] width 158 height 12
click at [89, 451] on button "A The sound system" at bounding box center [44, 464] width 89 height 27
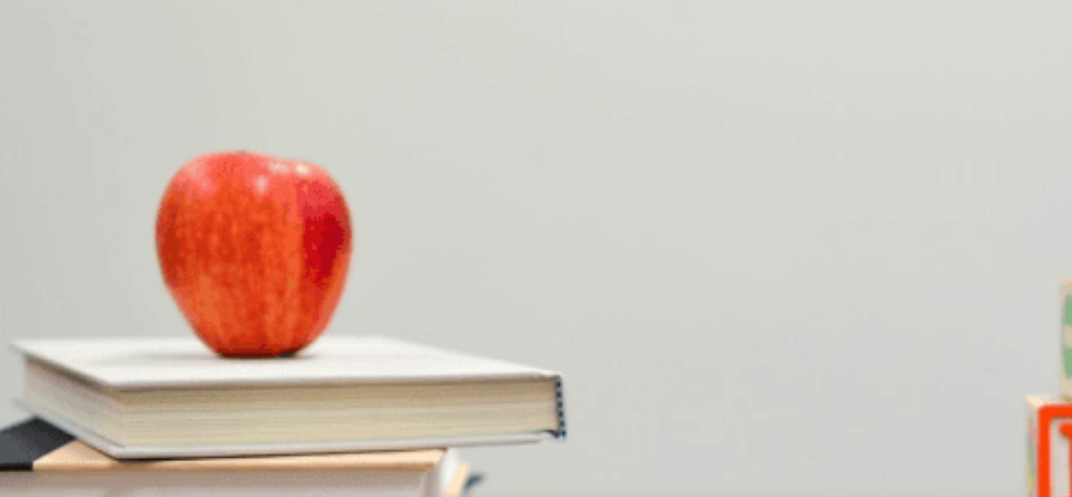
click at [129, 398] on span "Adding more vegan options" at bounding box center [65, 404] width 127 height 12
click at [482, 398] on span "Reducing the overall lost" at bounding box center [424, 404] width 115 height 12
click at [193, 464] on span "Seating arrangements" at bounding box center [141, 470] width 103 height 12
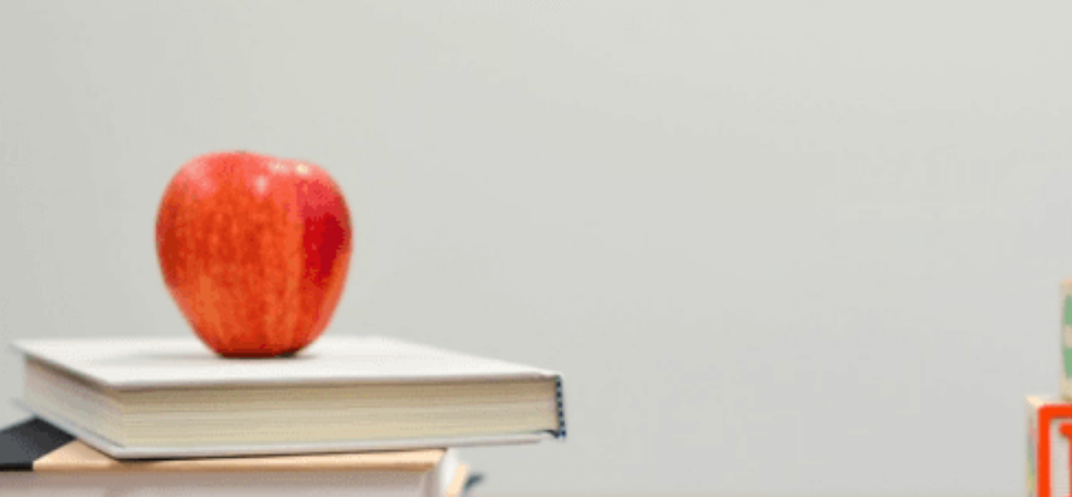
click at [419, 266] on span "Coordinating with the venue" at bounding box center [355, 272] width 130 height 12
drag, startPoint x: 326, startPoint y: 182, endPoint x: 145, endPoint y: 206, distance: 182.2
click at [45, 81] on button "Continue" at bounding box center [22, 110] width 45 height 59
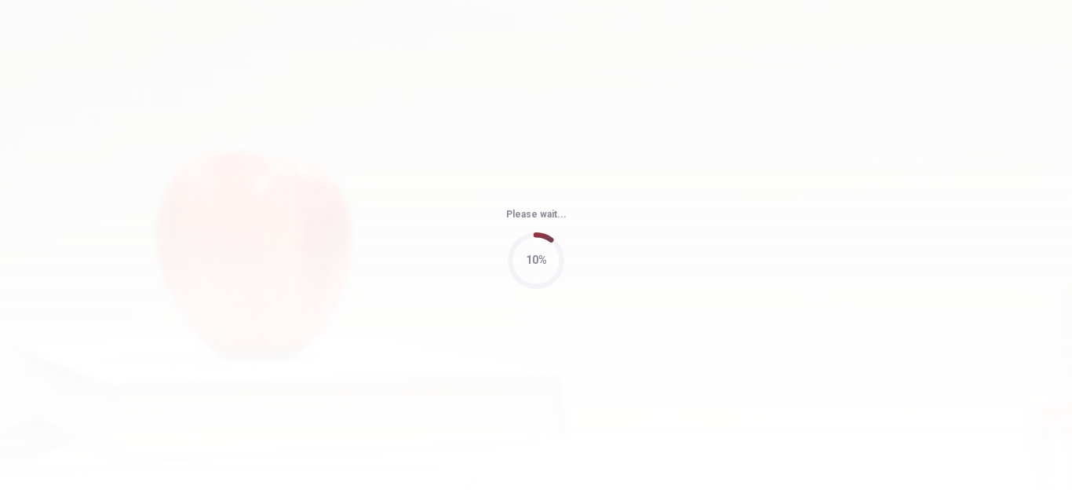
type input "90"
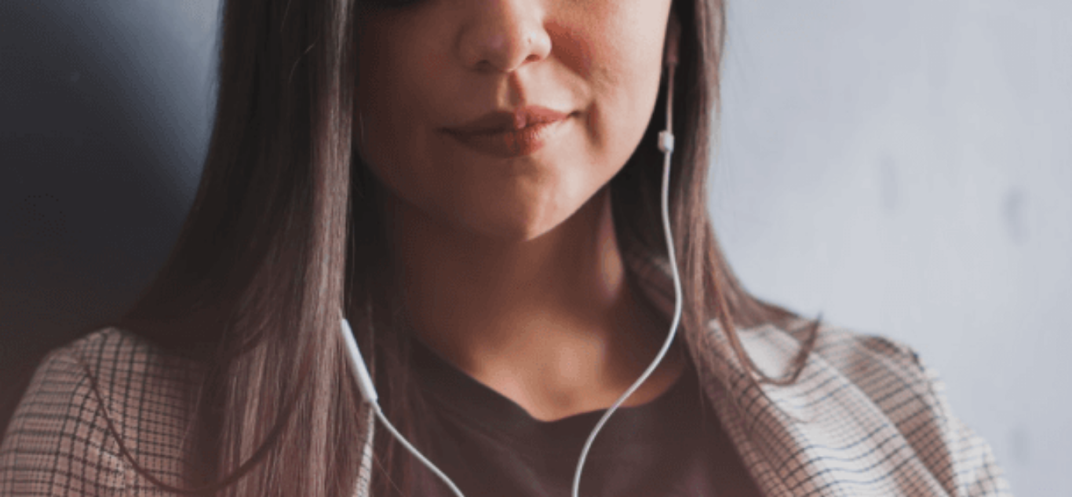
scroll to position [0, 0]
click at [45, 81] on button "Continue" at bounding box center [22, 110] width 45 height 59
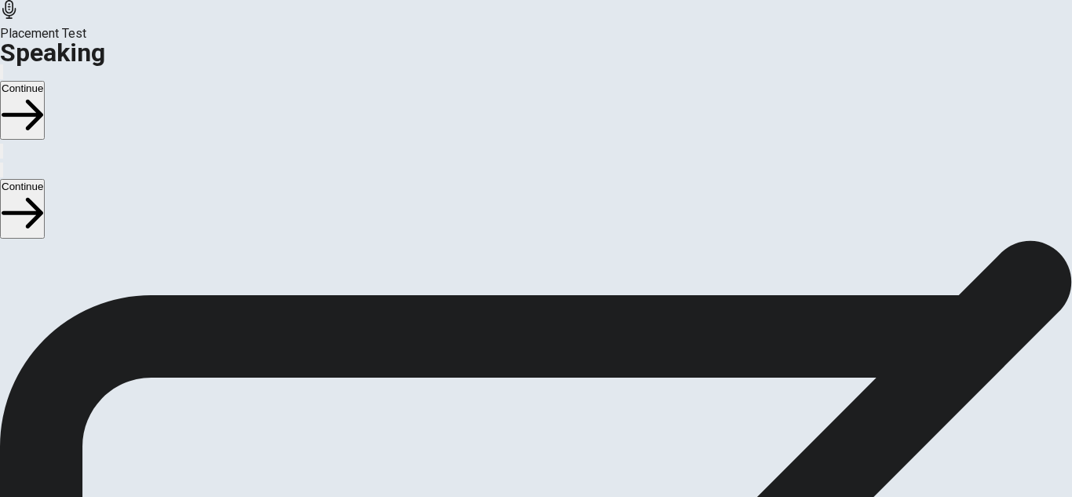
scroll to position [123, 0]
click at [519, 432] on button "Play Audio" at bounding box center [517, 439] width 3 height 15
click at [519, 432] on button "Pause Audio" at bounding box center [517, 439] width 3 height 15
click at [514, 443] on icon "Record Again" at bounding box center [514, 443] width 0 height 0
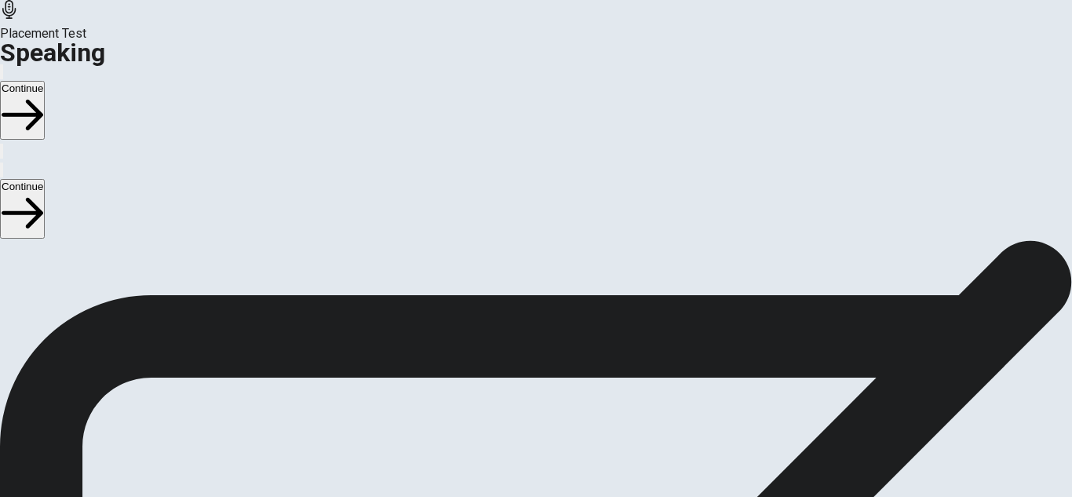
click at [560, 429] on div at bounding box center [536, 438] width 47 height 19
click at [514, 443] on icon "Record Again" at bounding box center [514, 443] width 0 height 0
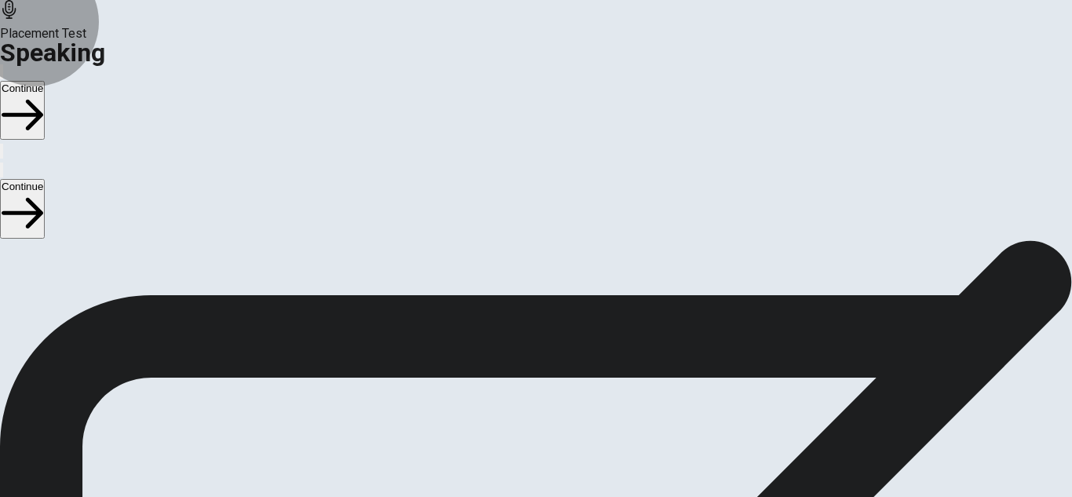
click at [45, 81] on button "Continue" at bounding box center [22, 110] width 45 height 59
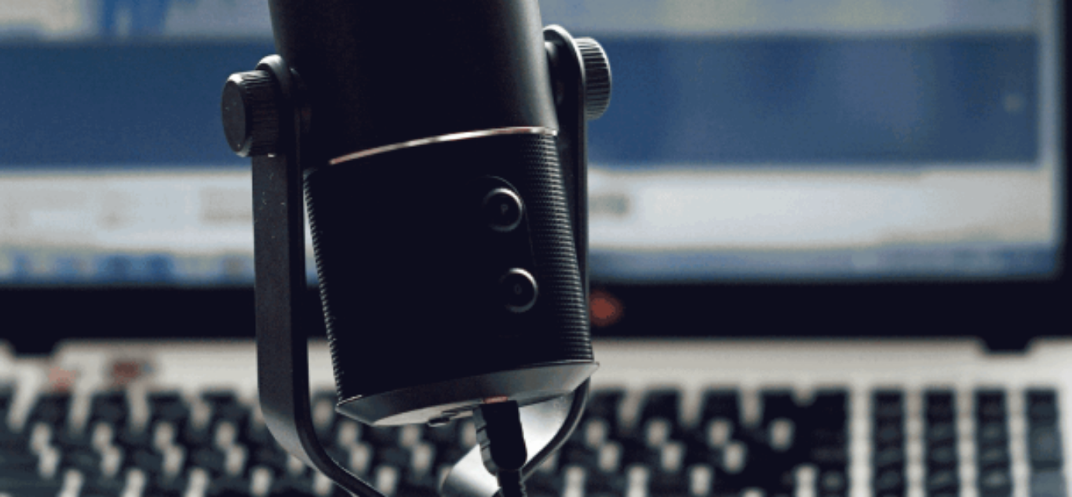
click at [45, 81] on button "Continue" at bounding box center [22, 110] width 45 height 59
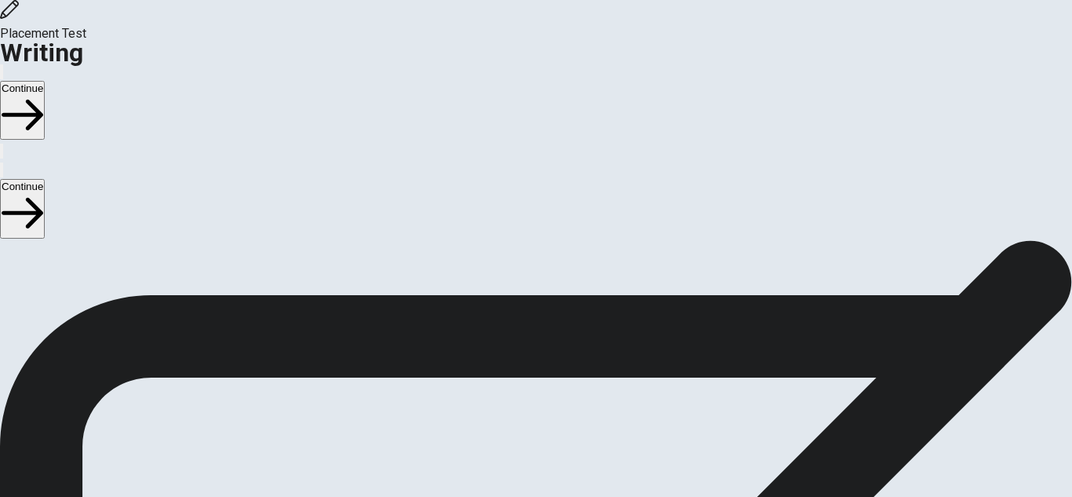
scroll to position [137, 0]
click at [45, 81] on button "Continue" at bounding box center [22, 110] width 45 height 59
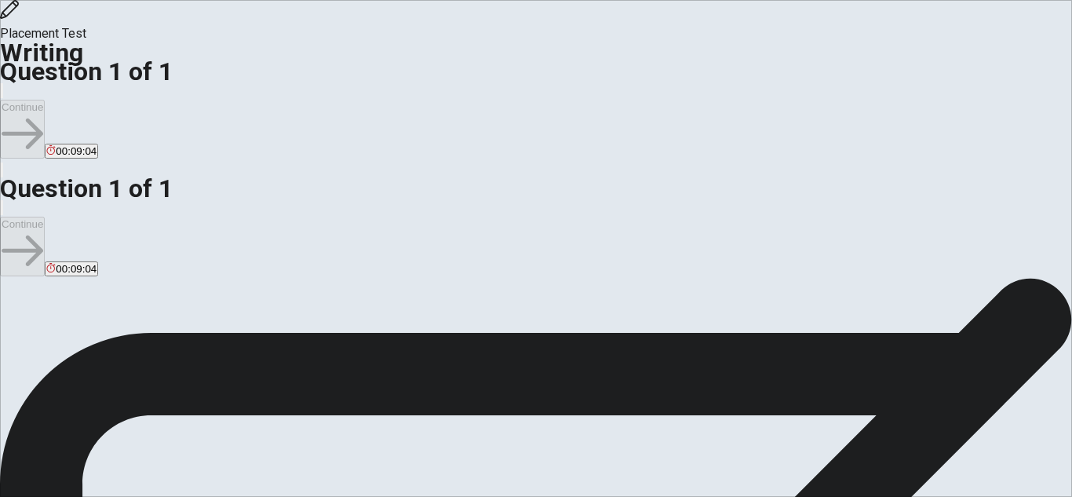
scroll to position [0, 0]
type textarea "T"
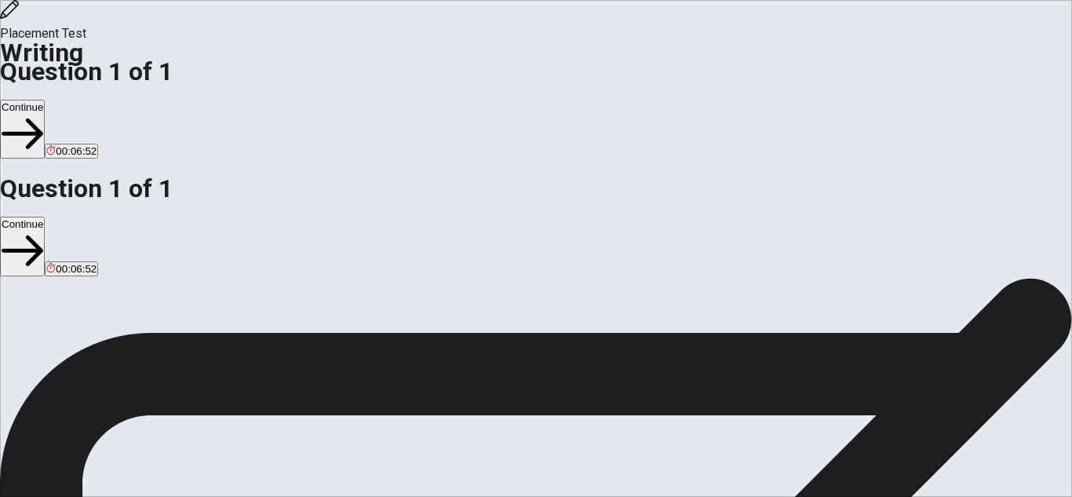
drag, startPoint x: 874, startPoint y: 188, endPoint x: 927, endPoint y: 162, distance: 58.6
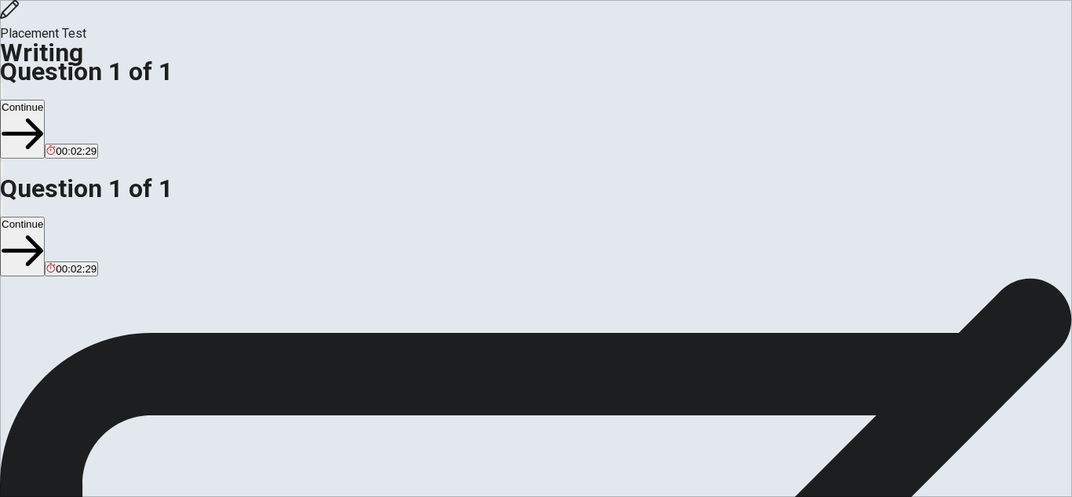
drag, startPoint x: 677, startPoint y: 271, endPoint x: 609, endPoint y: 268, distance: 68.4
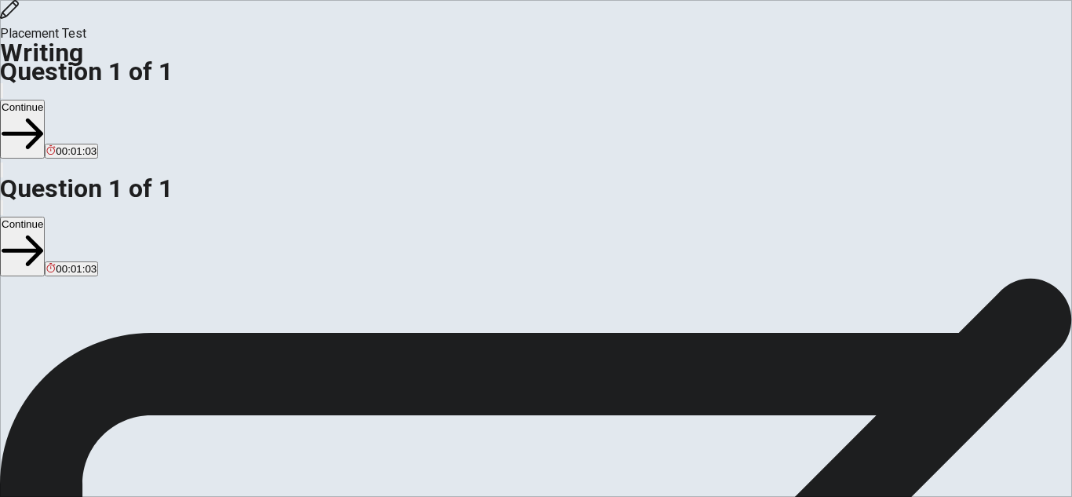
scroll to position [44, 0]
type textarea "First of all, mi goal in the next 6 months will be to try to get a job, make an…"
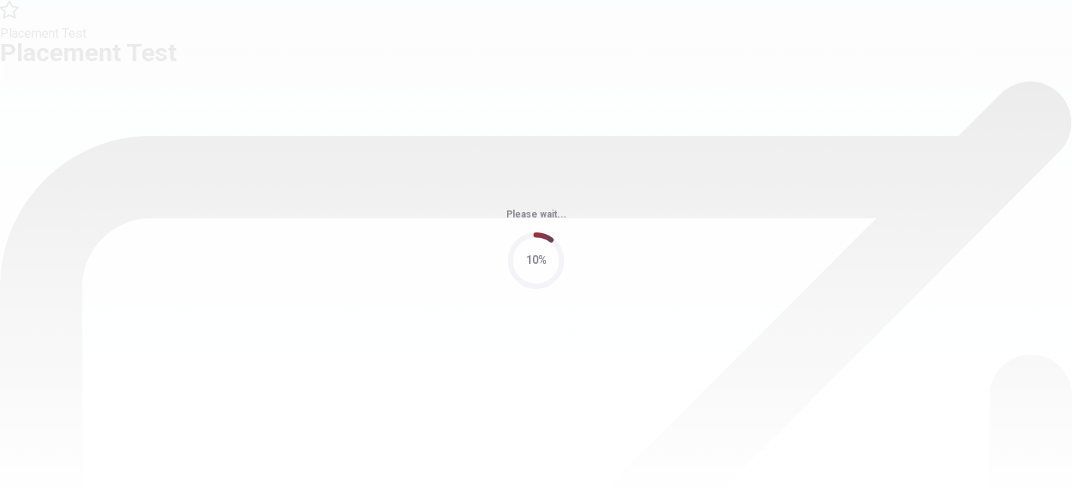
scroll to position [0, 0]
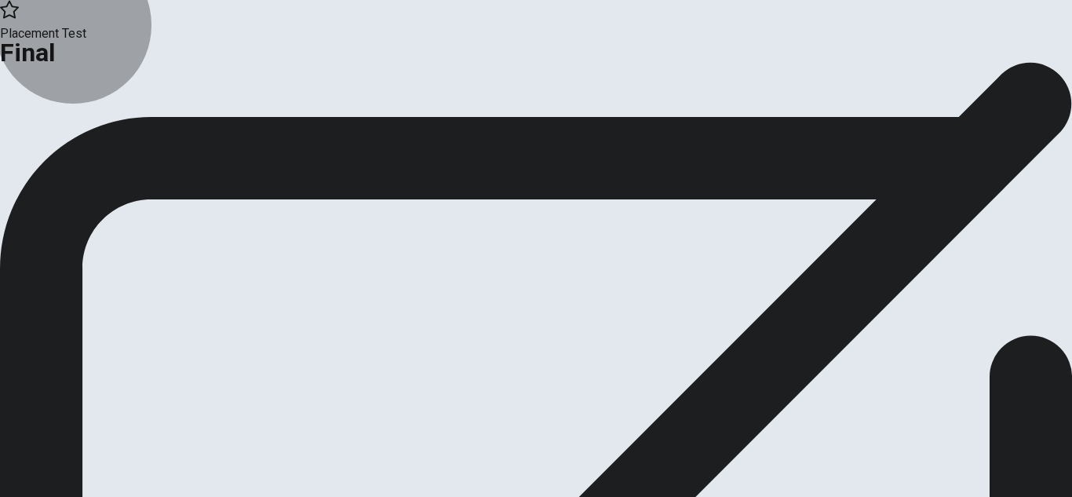
click at [64, 140] on button "Continue" at bounding box center [32, 129] width 64 height 21
